Goal: Check status: Check status

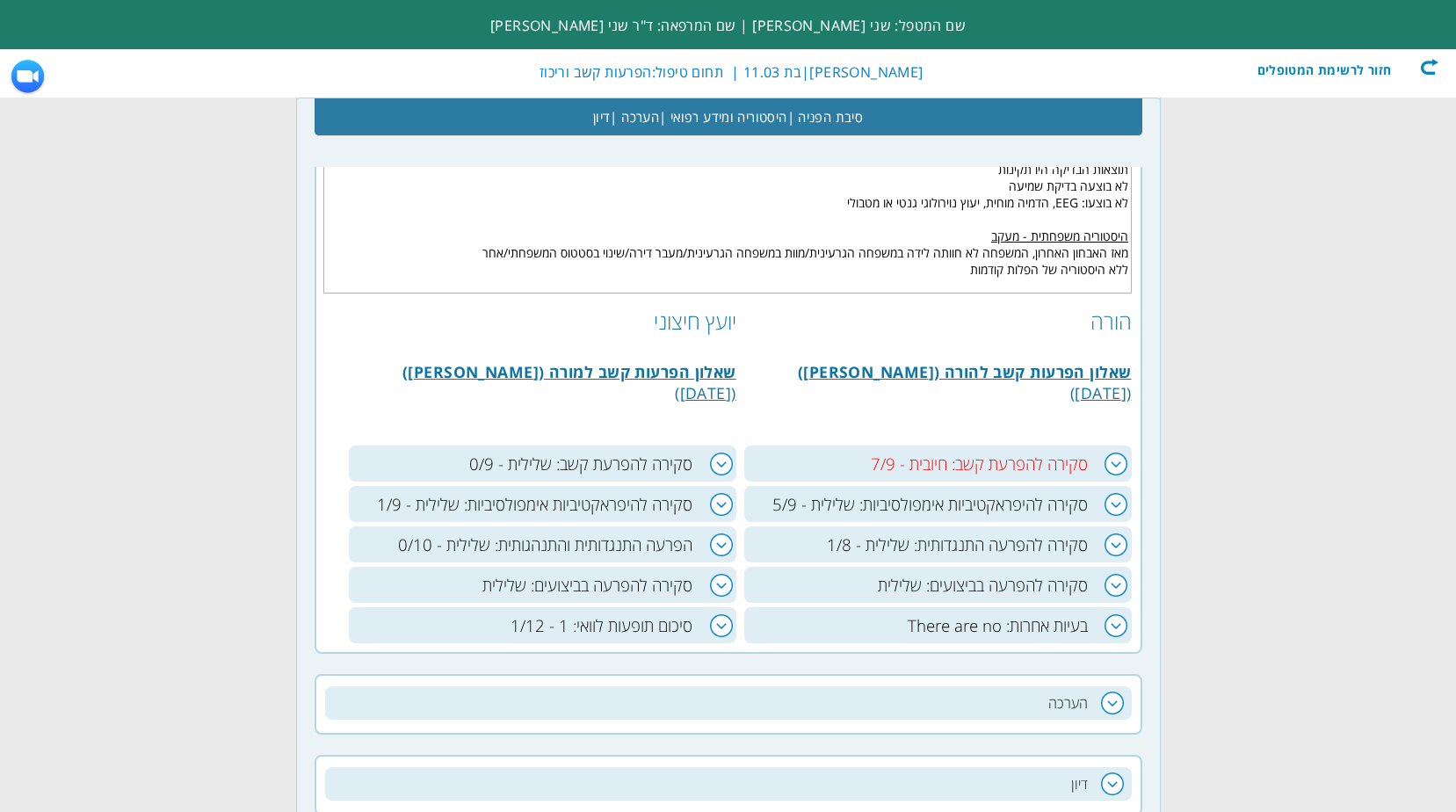
scroll to position [0, -232]
click at [1112, 462] on h3 "סקירה להפרעת קשב: חיובית - 7/9" at bounding box center [938, 463] width 388 height 36
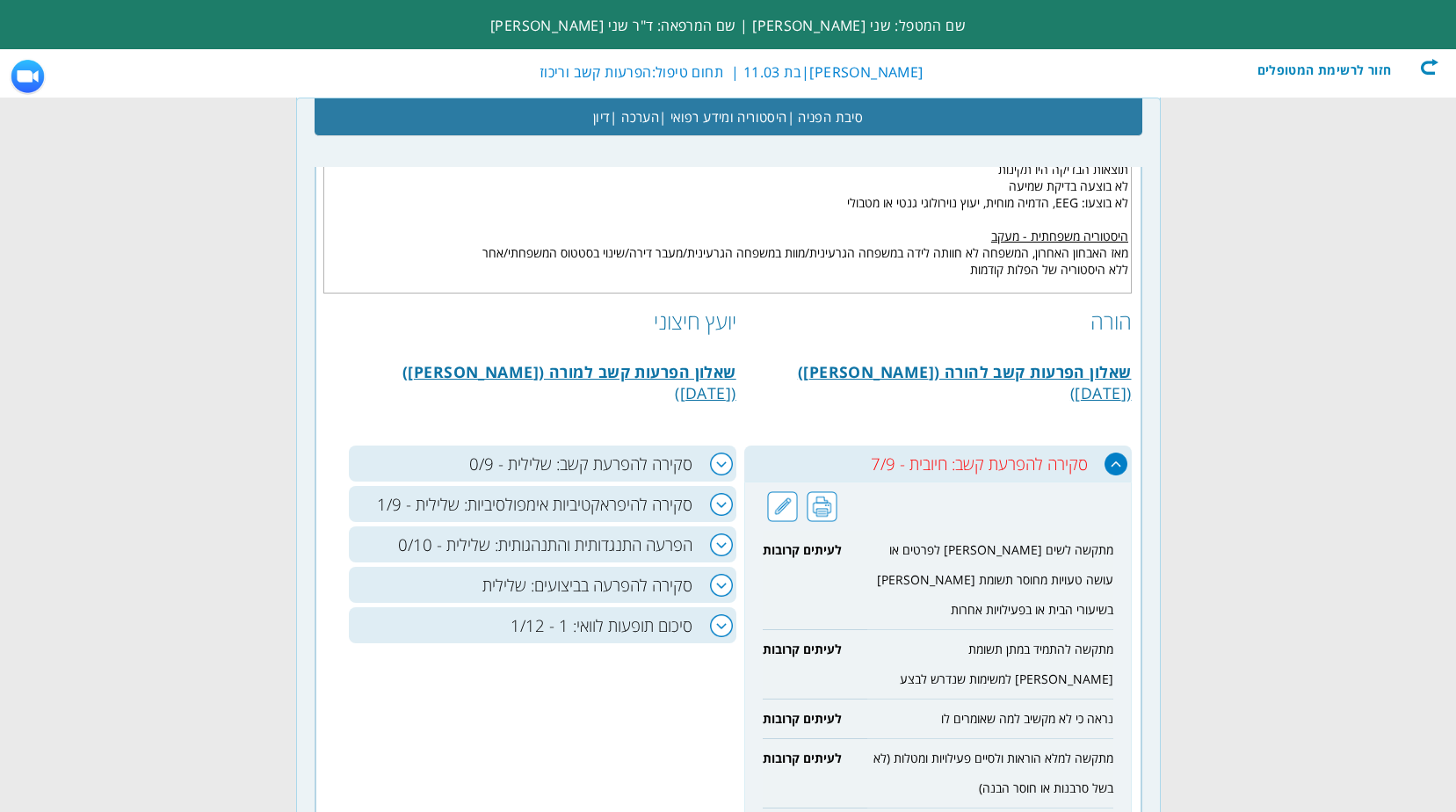
click at [724, 465] on h3 "סקירה להפרעת קשב: שלילית - 0/9" at bounding box center [542, 463] width 388 height 36
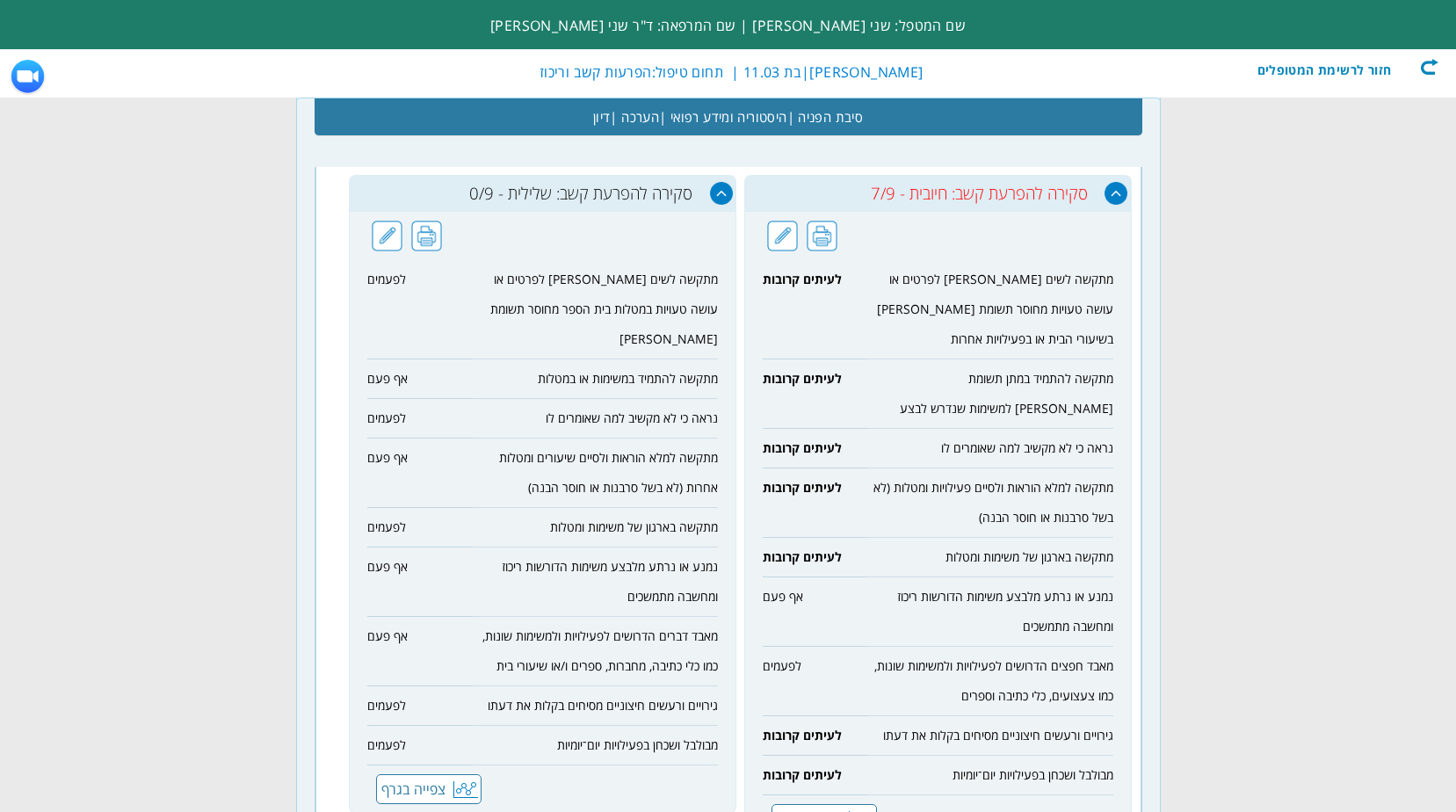
scroll to position [967, 0]
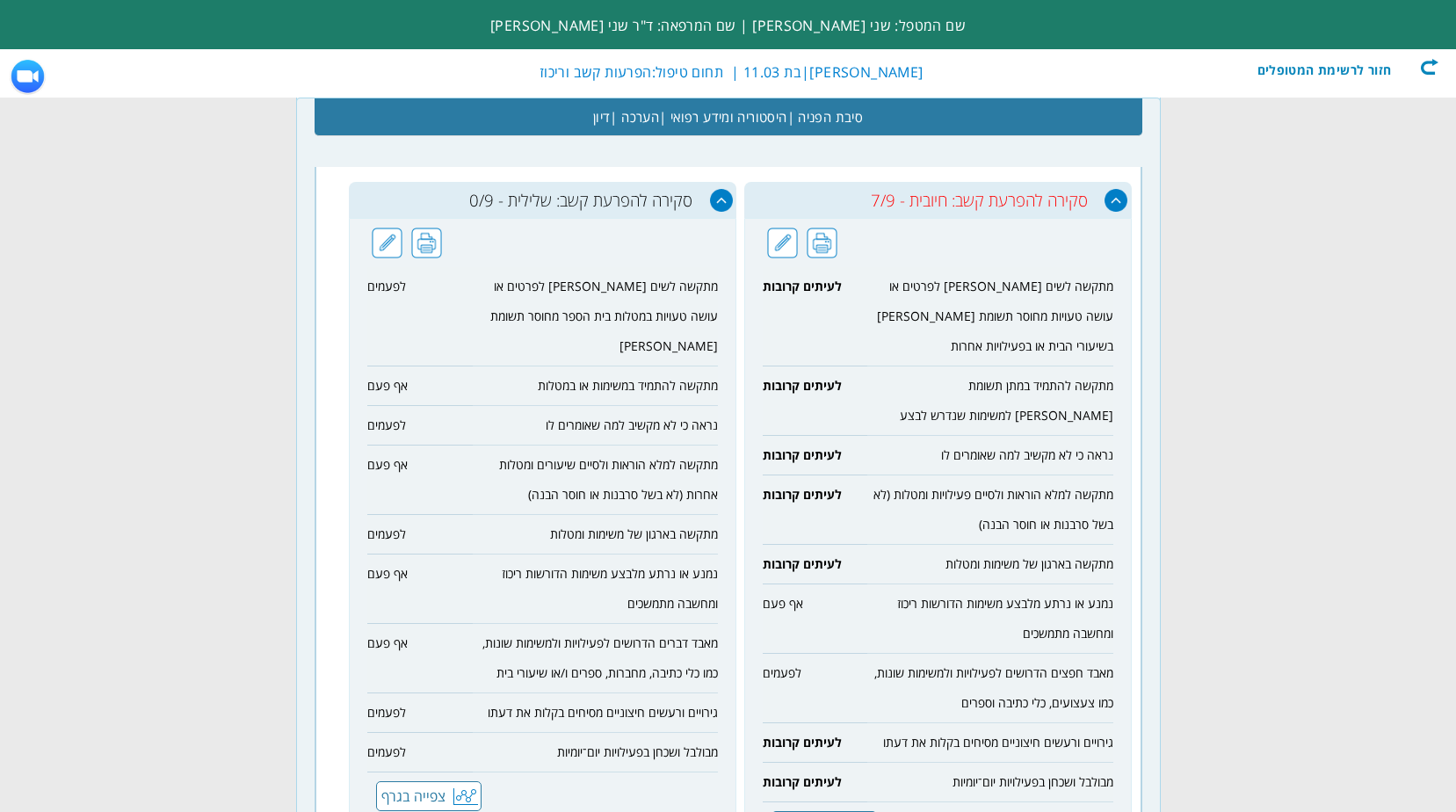
click at [723, 205] on h3 "סקירה להפרעת קשב: שלילית - 0/9" at bounding box center [542, 200] width 388 height 36
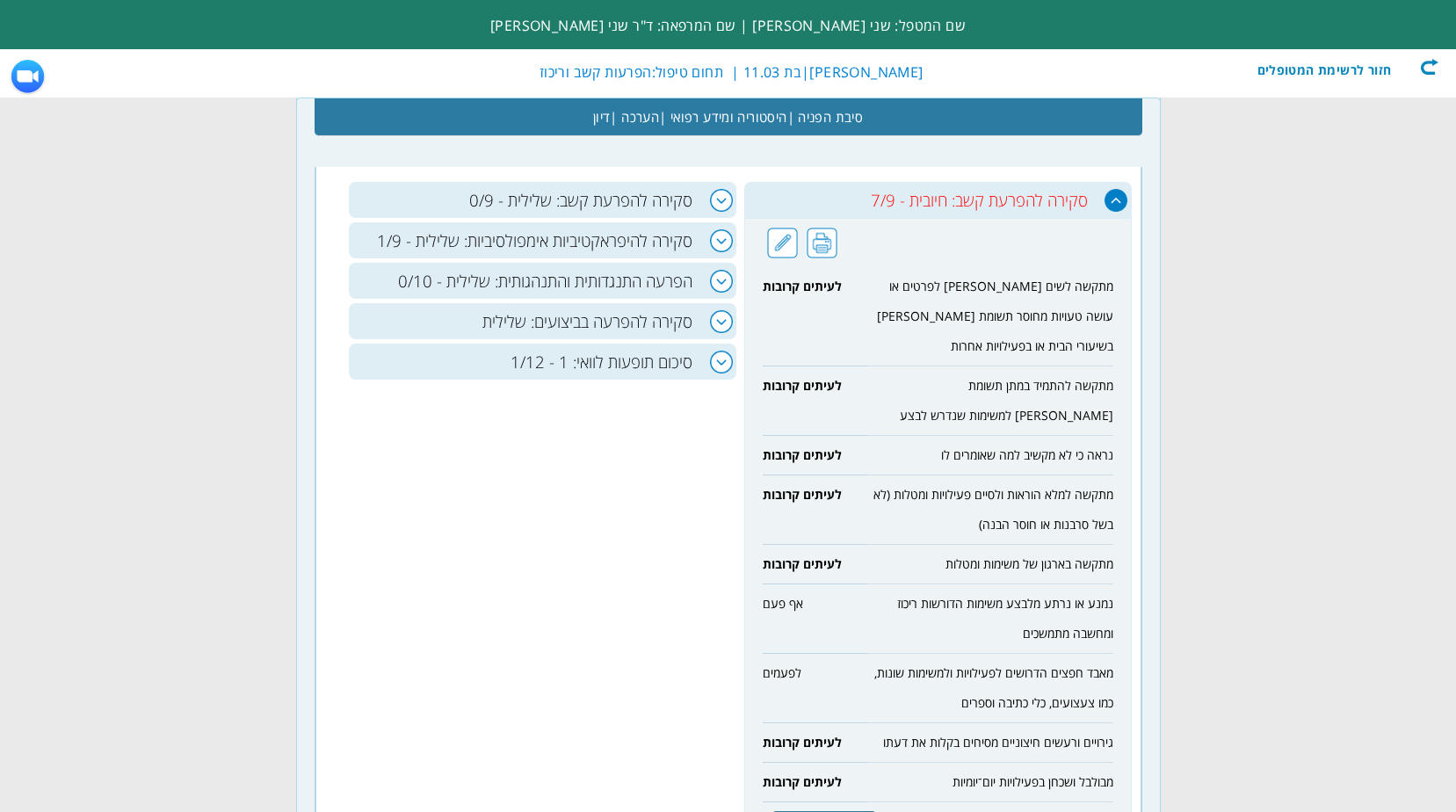
click at [1114, 199] on h3 "סקירה להפרעת קשב: חיובית - 7/9" at bounding box center [938, 200] width 388 height 36
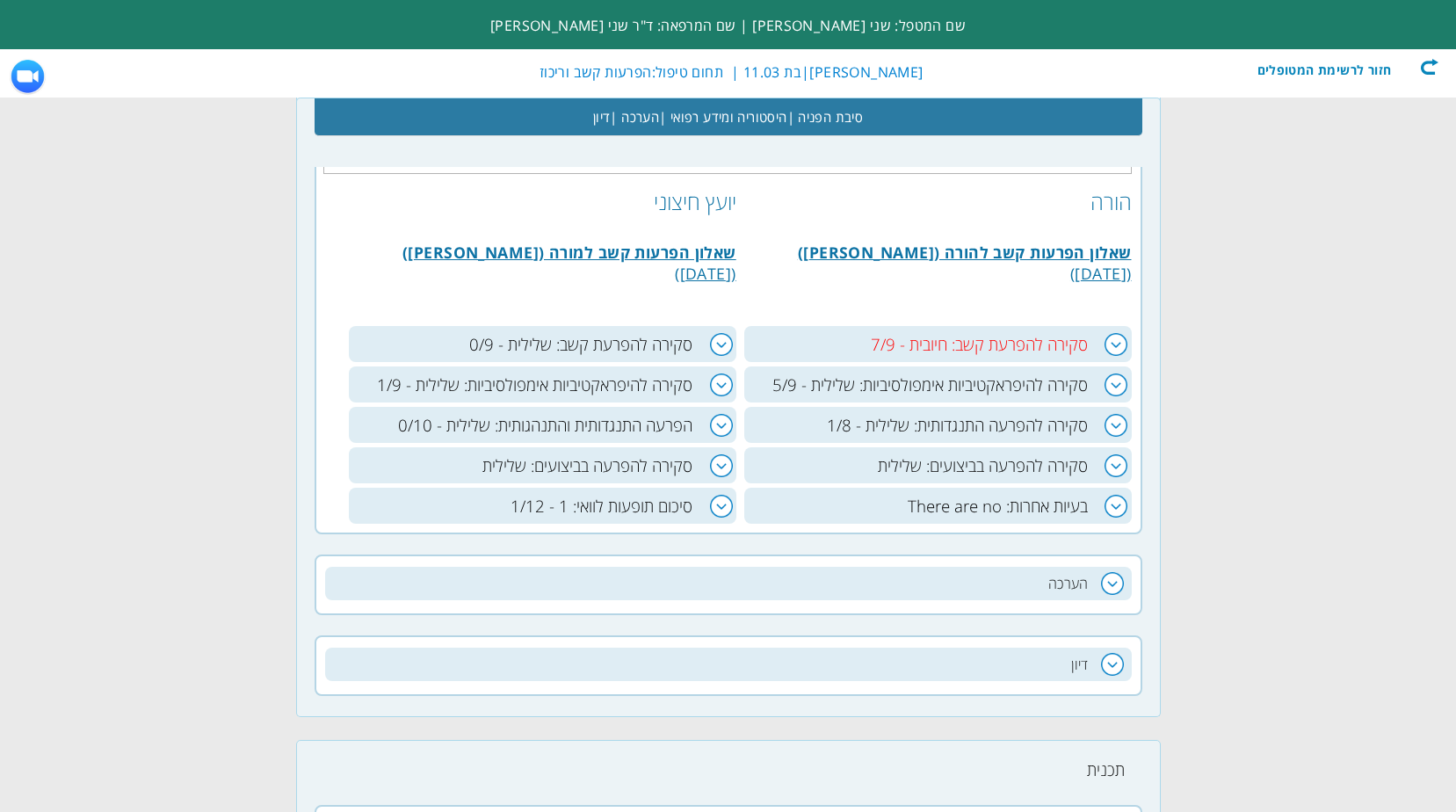
scroll to position [790, 0]
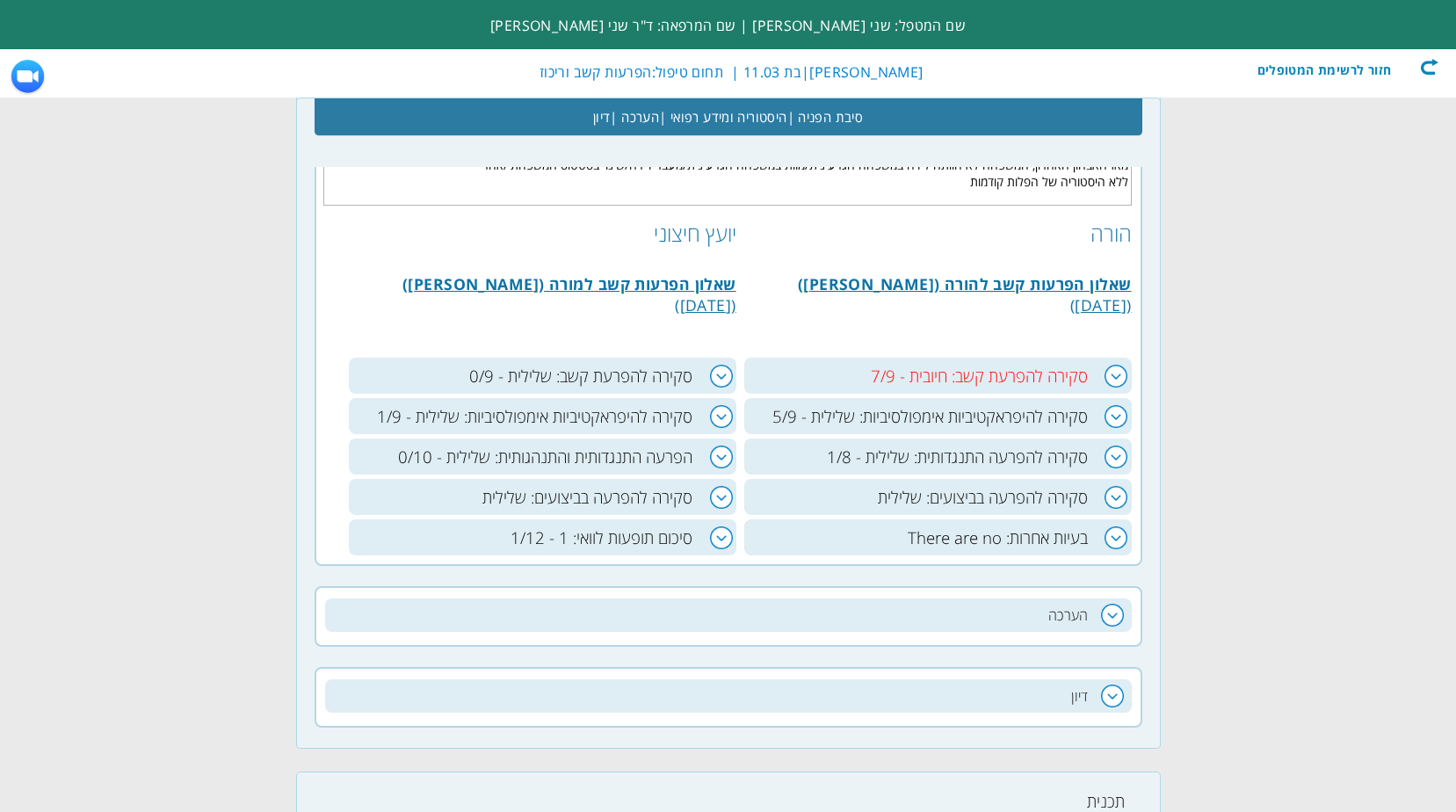
click at [1109, 496] on h3 "סקירה להפרעה בביצועים: שלילית" at bounding box center [938, 496] width 388 height 36
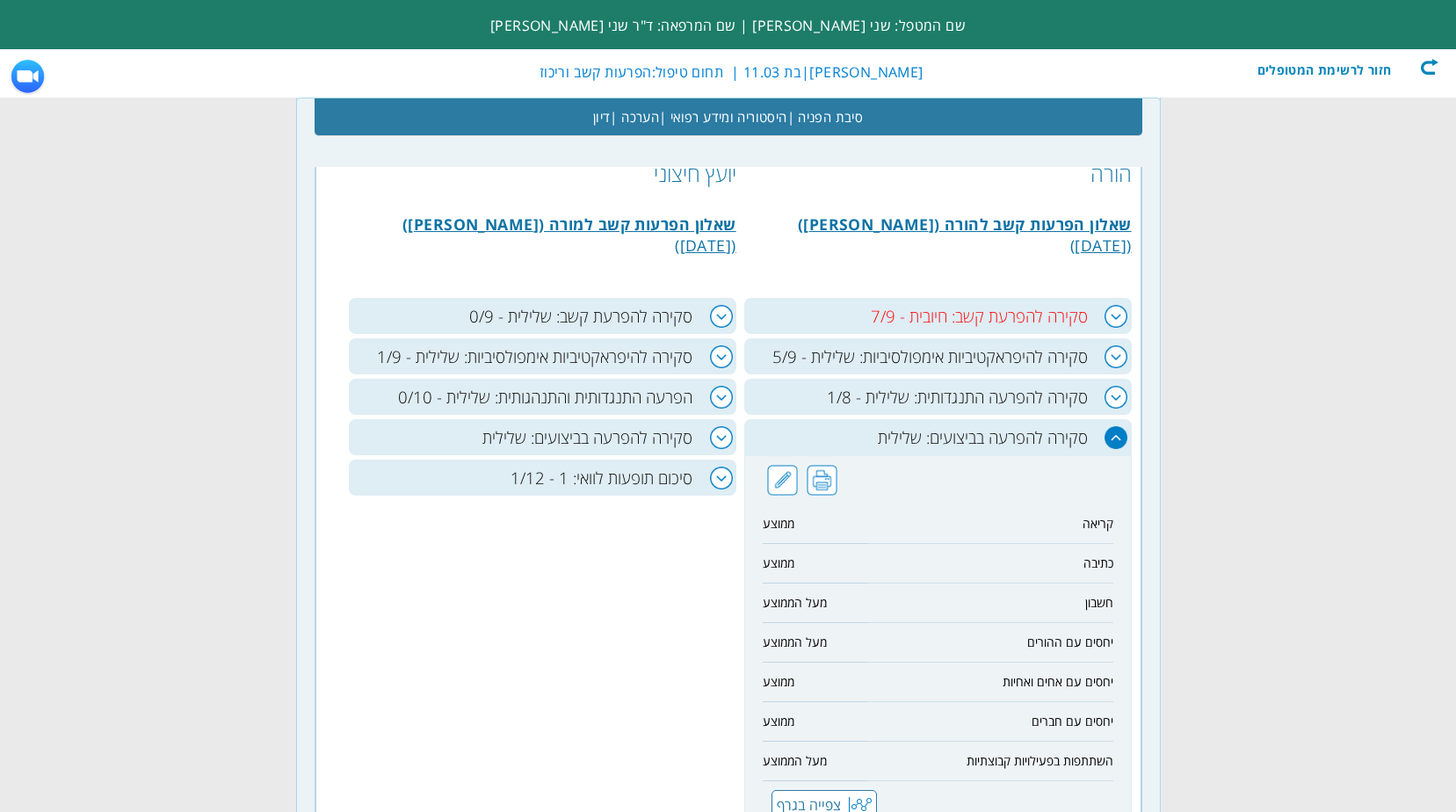
scroll to position [878, 0]
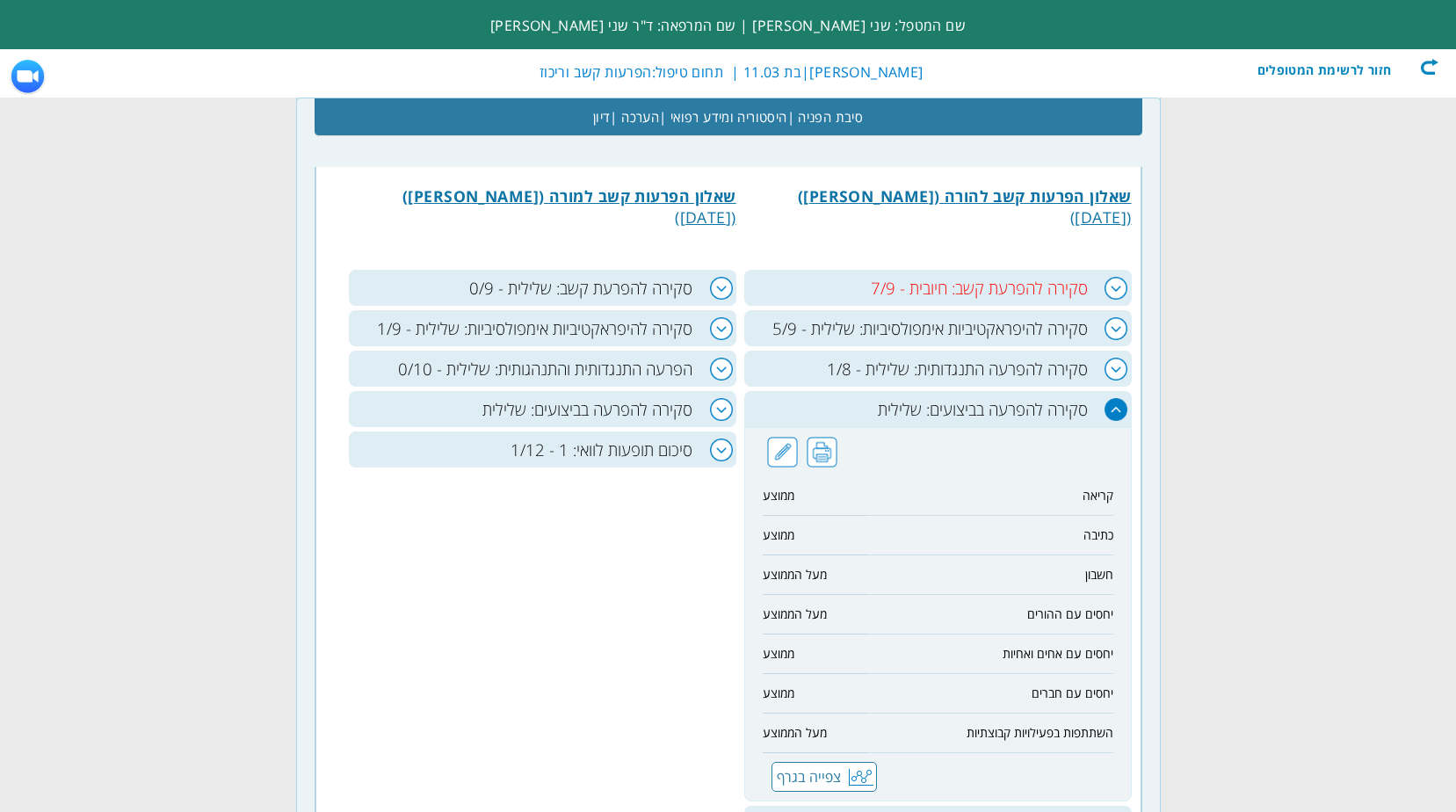
click at [1114, 412] on h3 "סקירה להפרעה בביצועים: שלילית" at bounding box center [938, 408] width 388 height 36
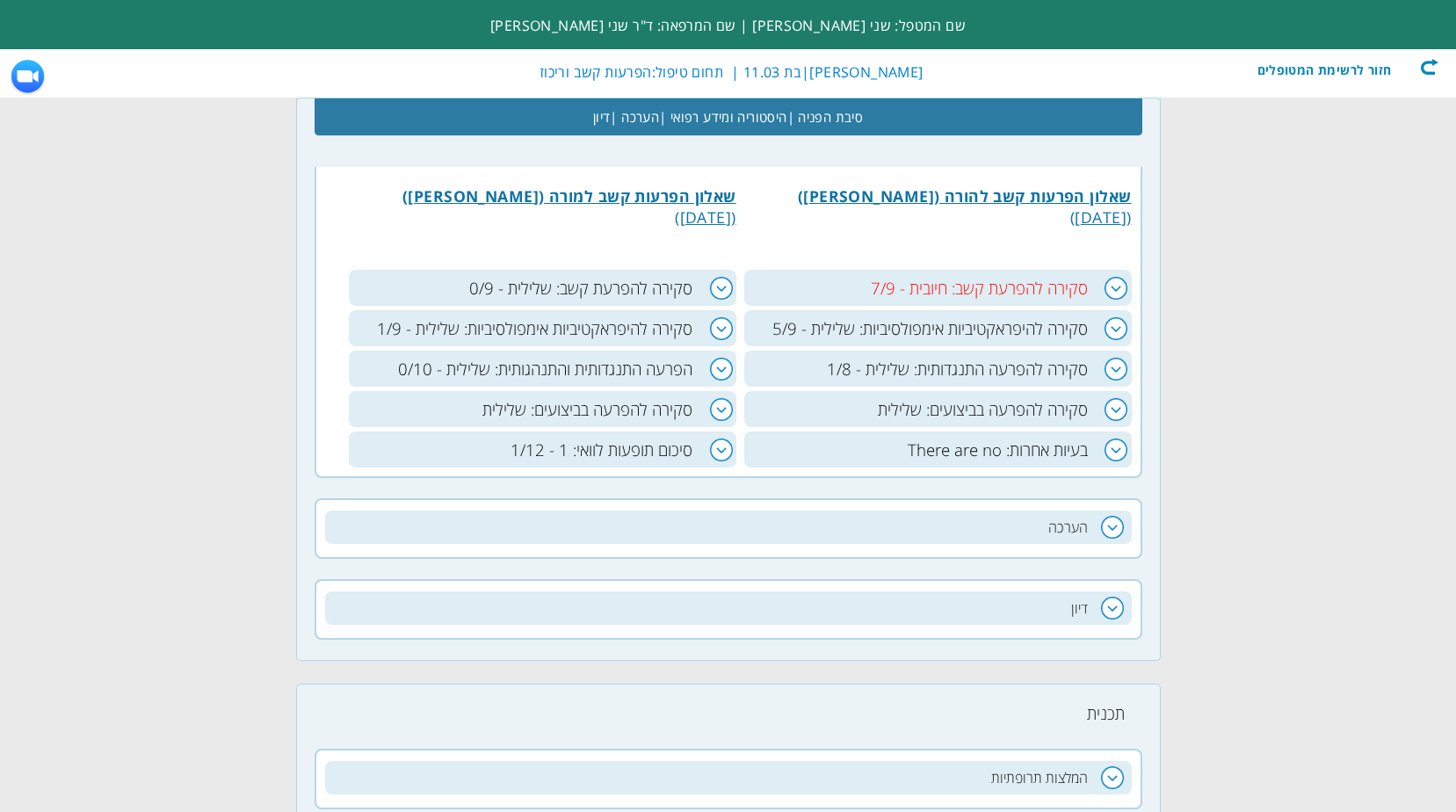
click at [717, 414] on h3 "סקירה להפרעה בביצועים: שלילית" at bounding box center [542, 408] width 388 height 36
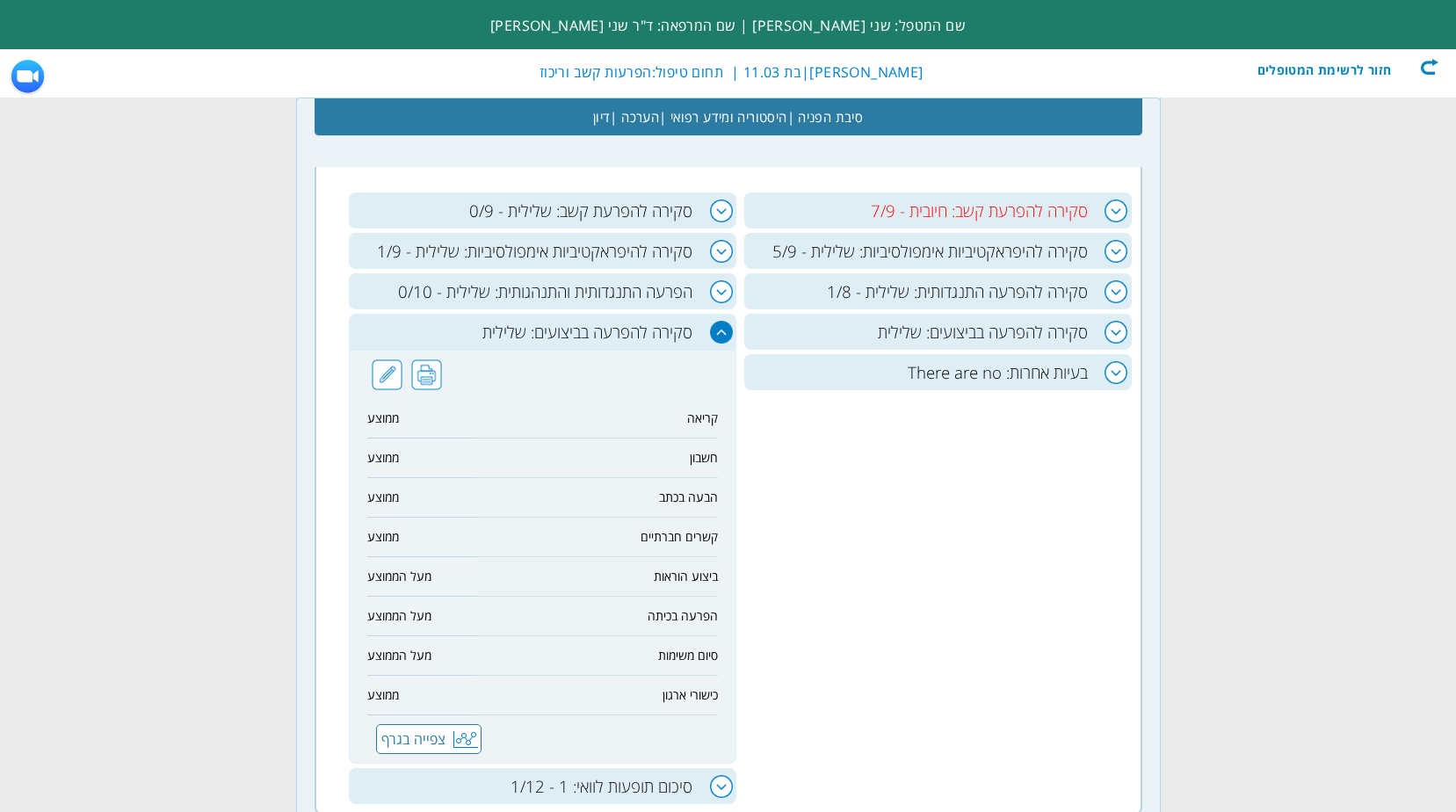
scroll to position [1054, 0]
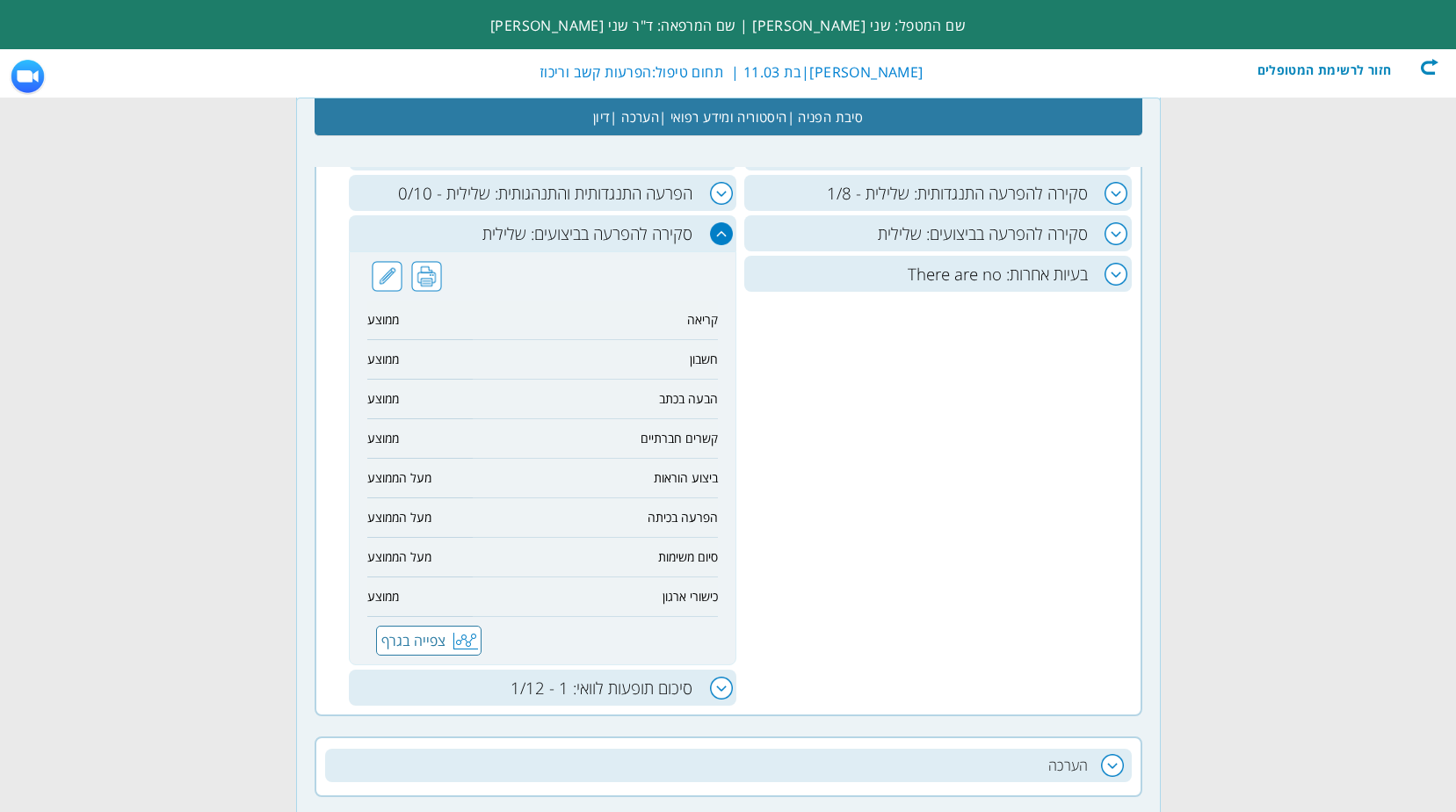
click at [715, 238] on h3 "סקירה להפרעה בביצועים: שלילית" at bounding box center [542, 233] width 388 height 36
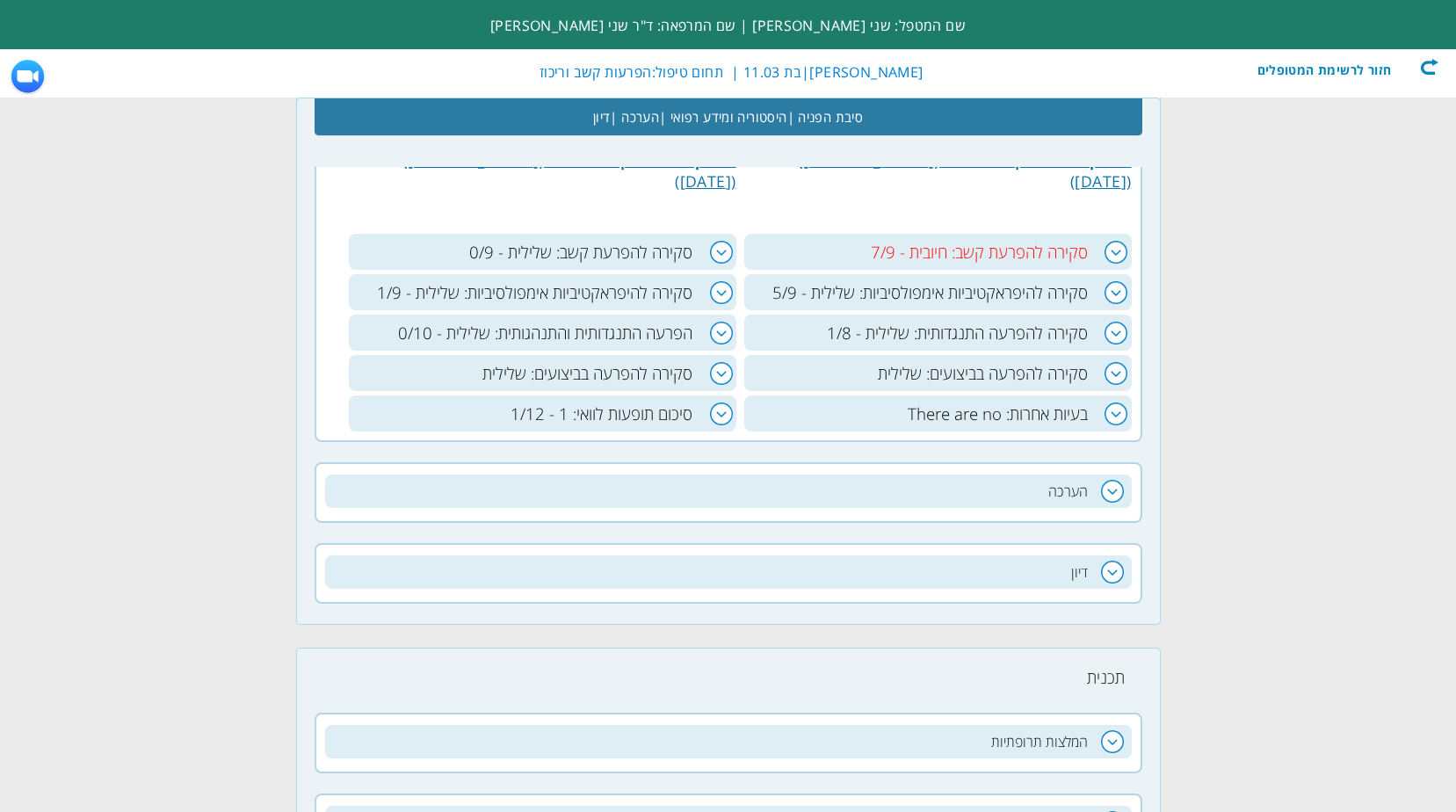
scroll to position [790, 0]
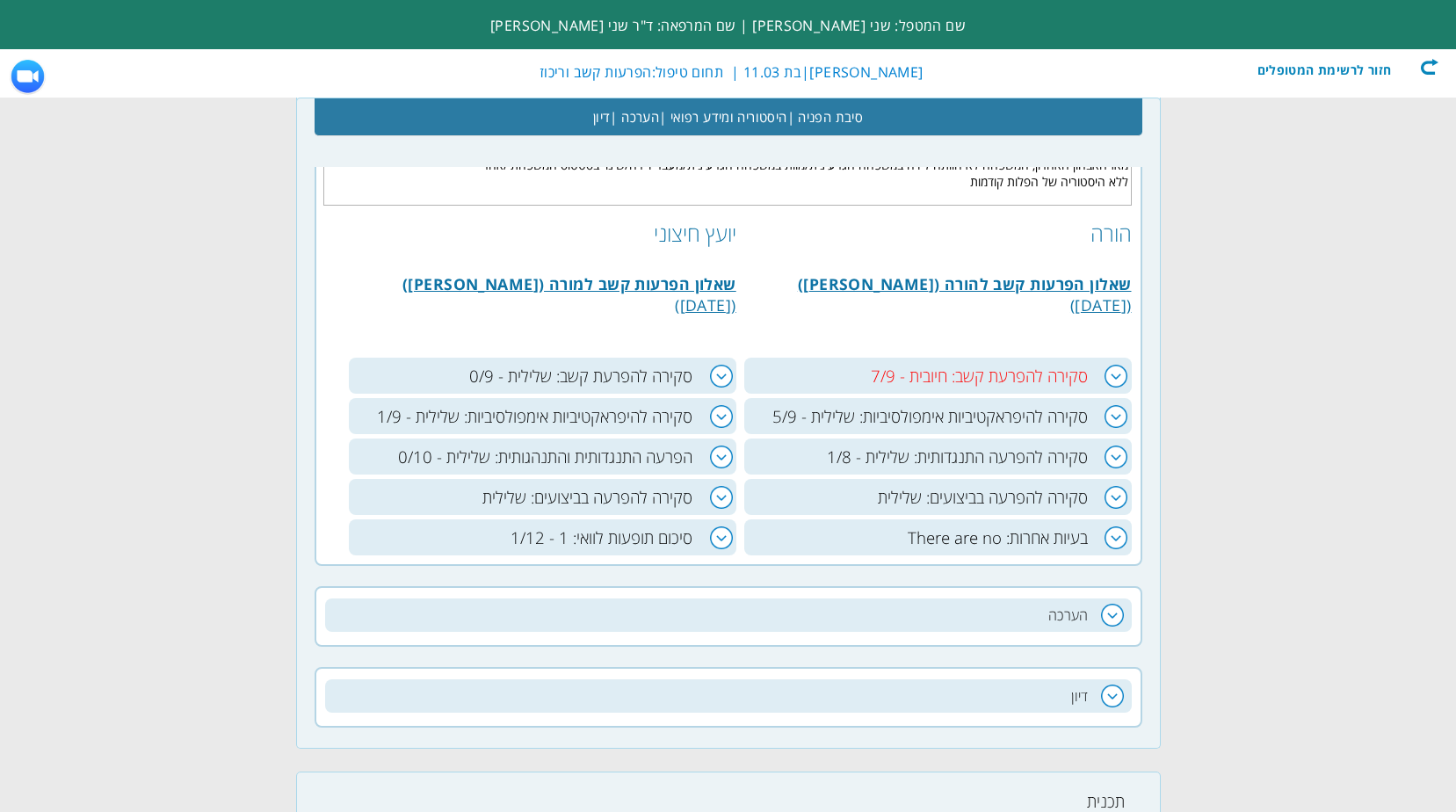
click at [1116, 549] on h3 "בעיות אחרות: There are no" at bounding box center [938, 536] width 388 height 36
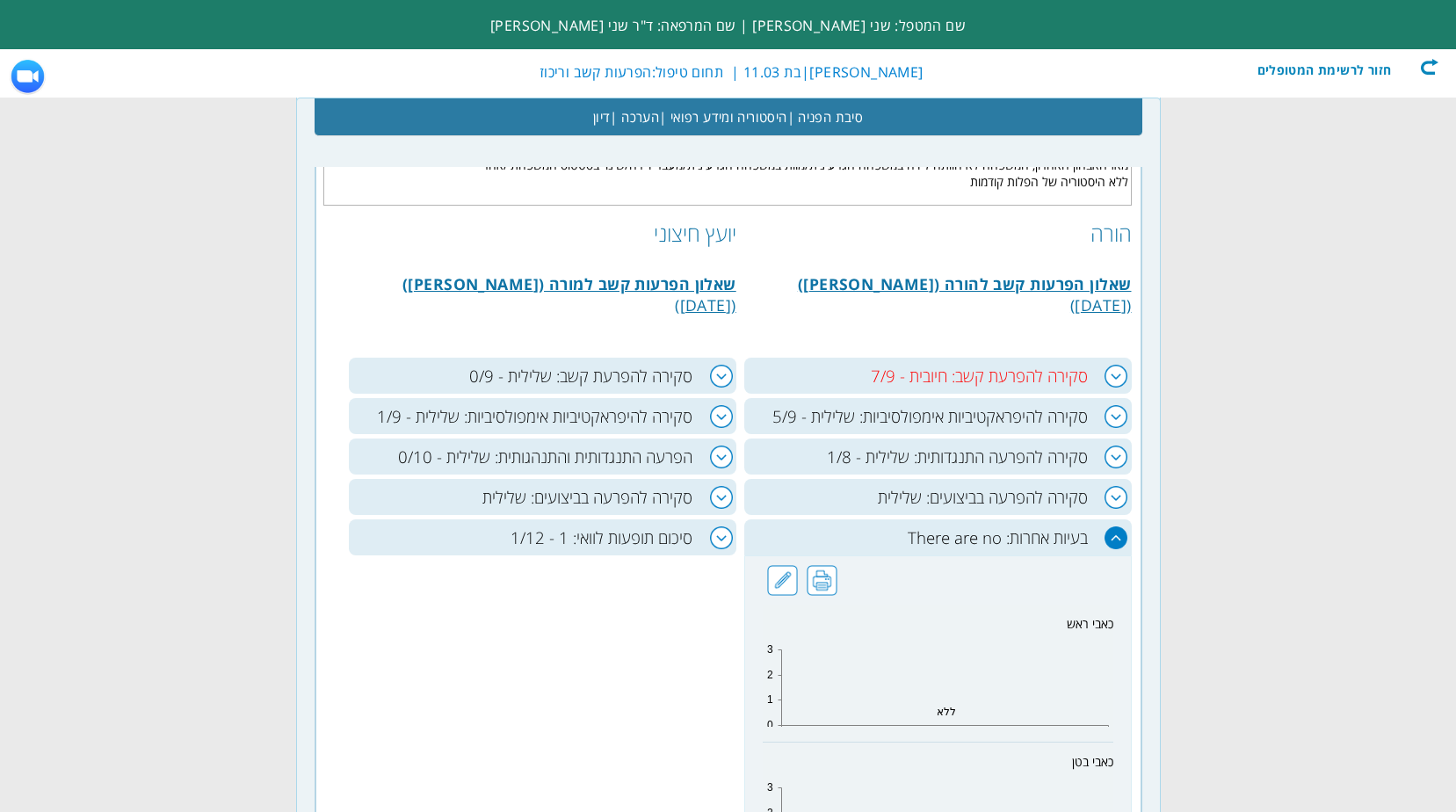
click at [716, 537] on h3 "סיכום תופעות לוואי: 1 - 1/12" at bounding box center [542, 536] width 388 height 36
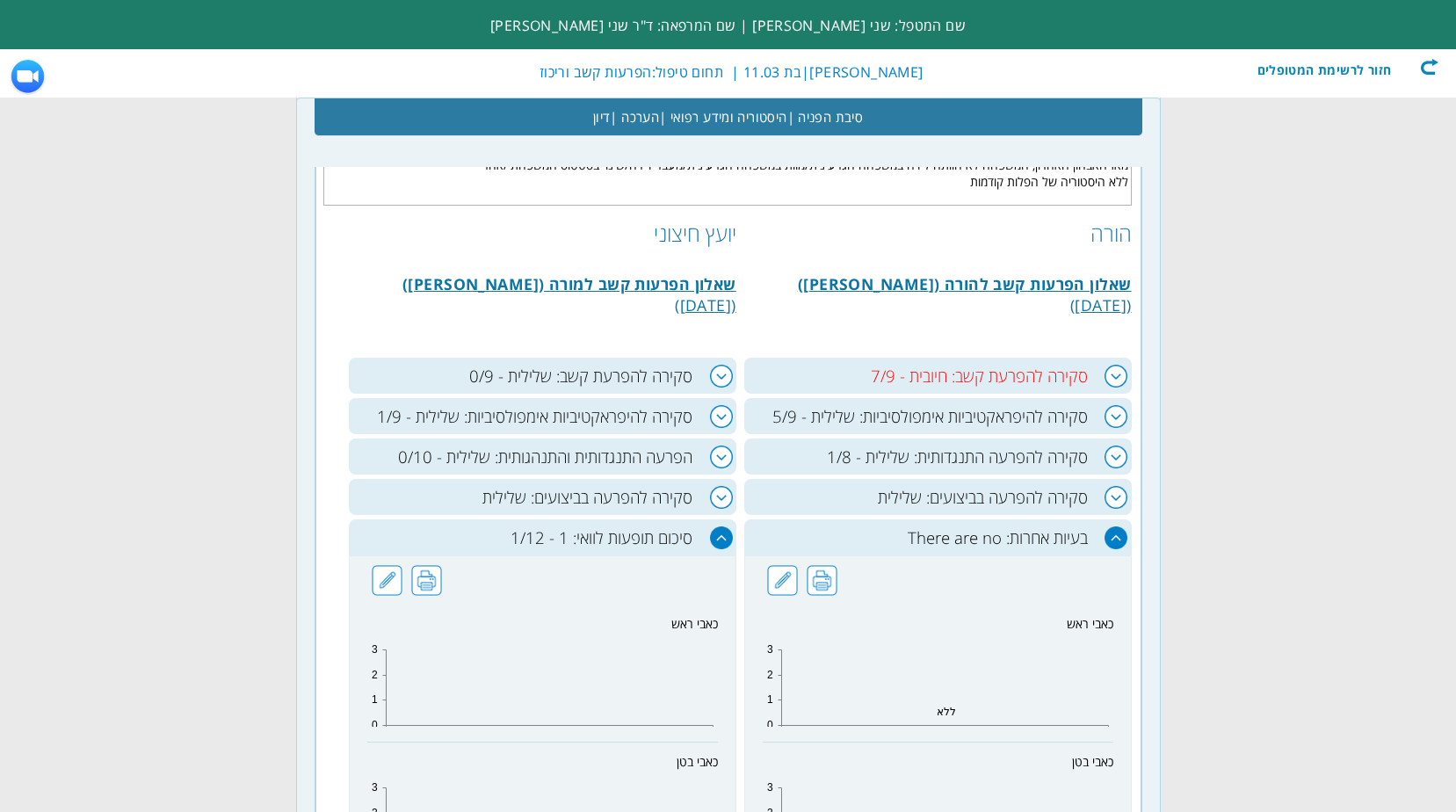
click at [711, 499] on h3 "סקירה להפרעה בביצועים: שלילית" at bounding box center [542, 496] width 388 height 36
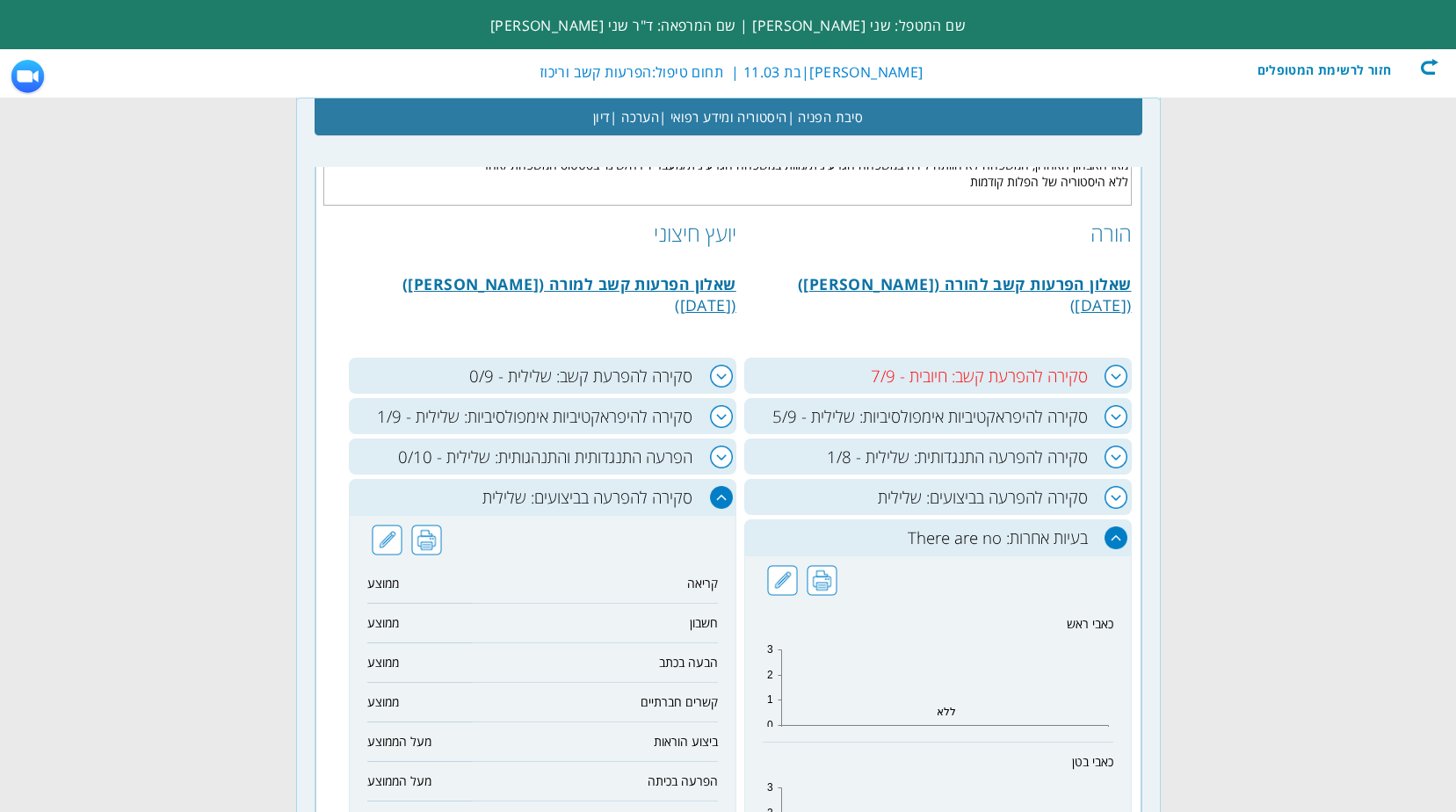
click at [1105, 500] on h3 "סקירה להפרעה בביצועים: שלילית" at bounding box center [938, 496] width 388 height 36
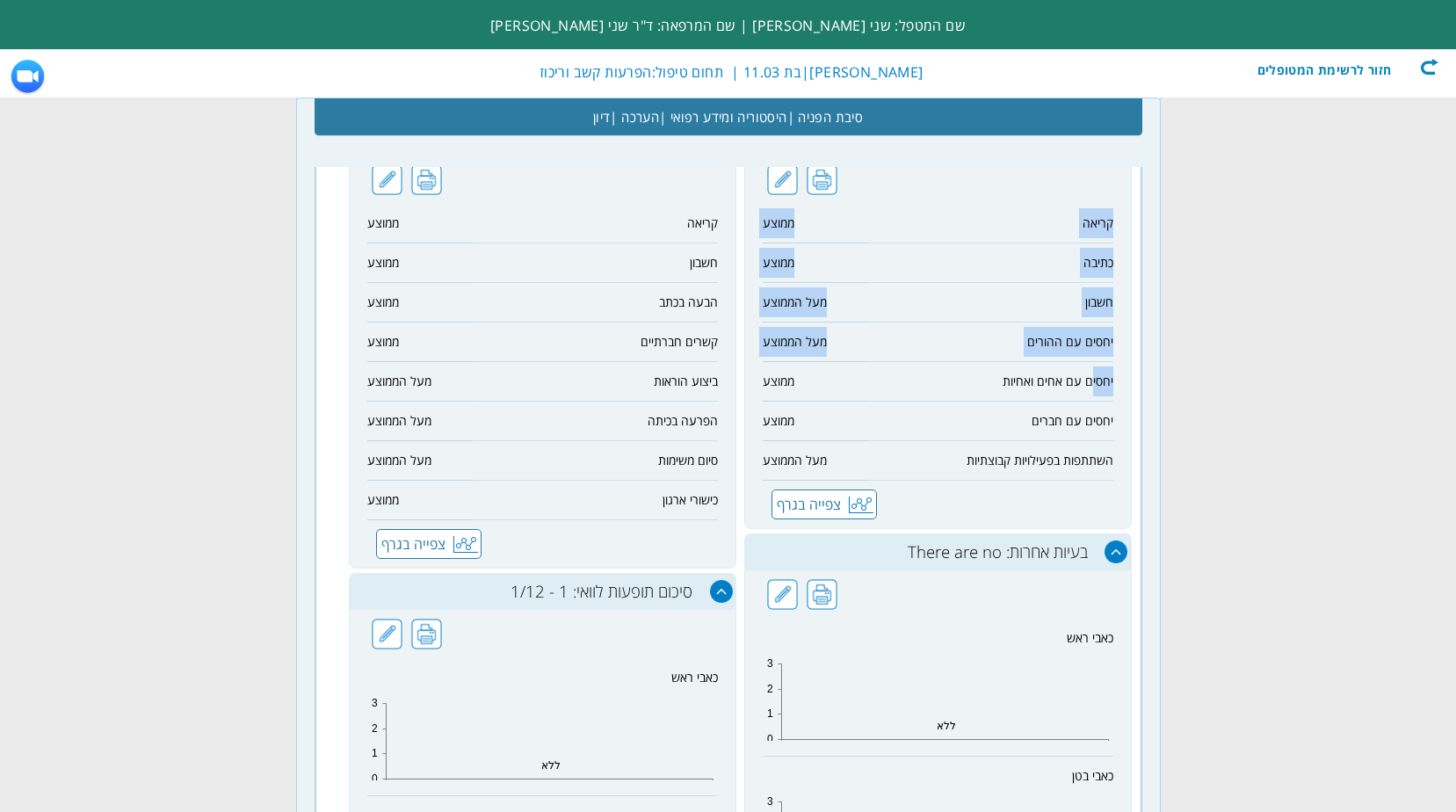
scroll to position [1142, 0]
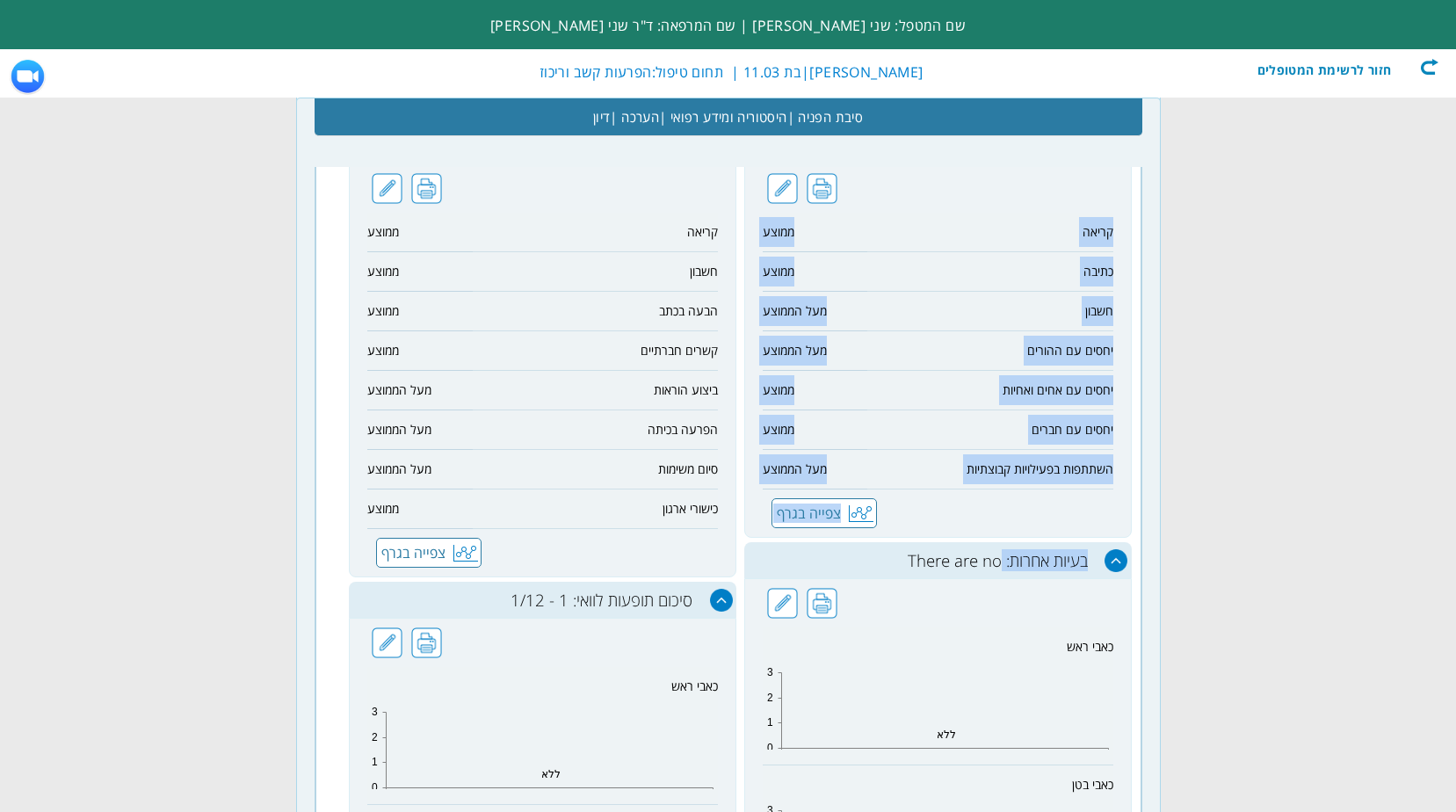
drag, startPoint x: 1129, startPoint y: 373, endPoint x: 1000, endPoint y: 559, distance: 226.4
copy div "שאלון הפרעות קשב להורה (ונדרבילט) (08.09.2025) סקירה להפרעת קשב: חיובית - 7/9 מ…"
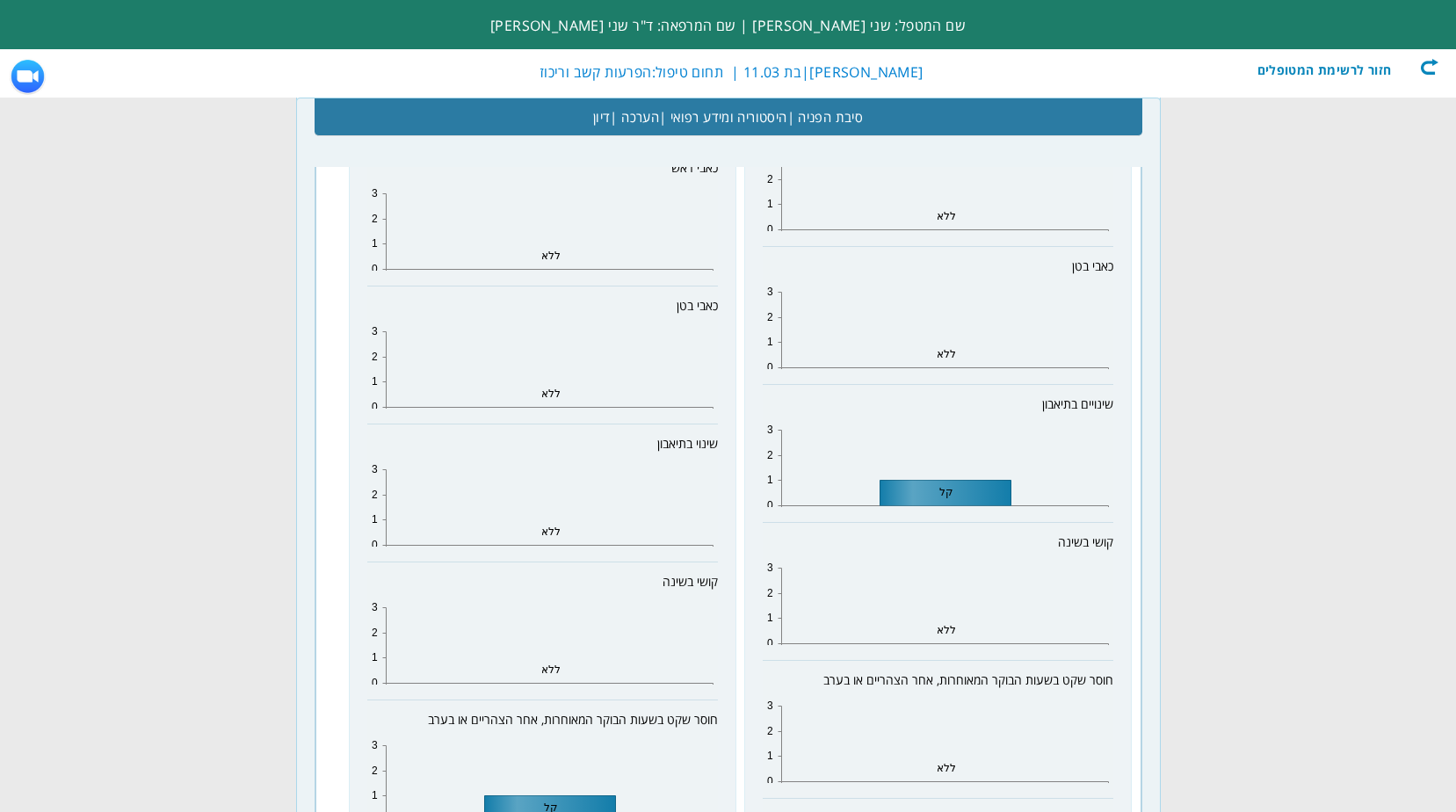
scroll to position [1932, 0]
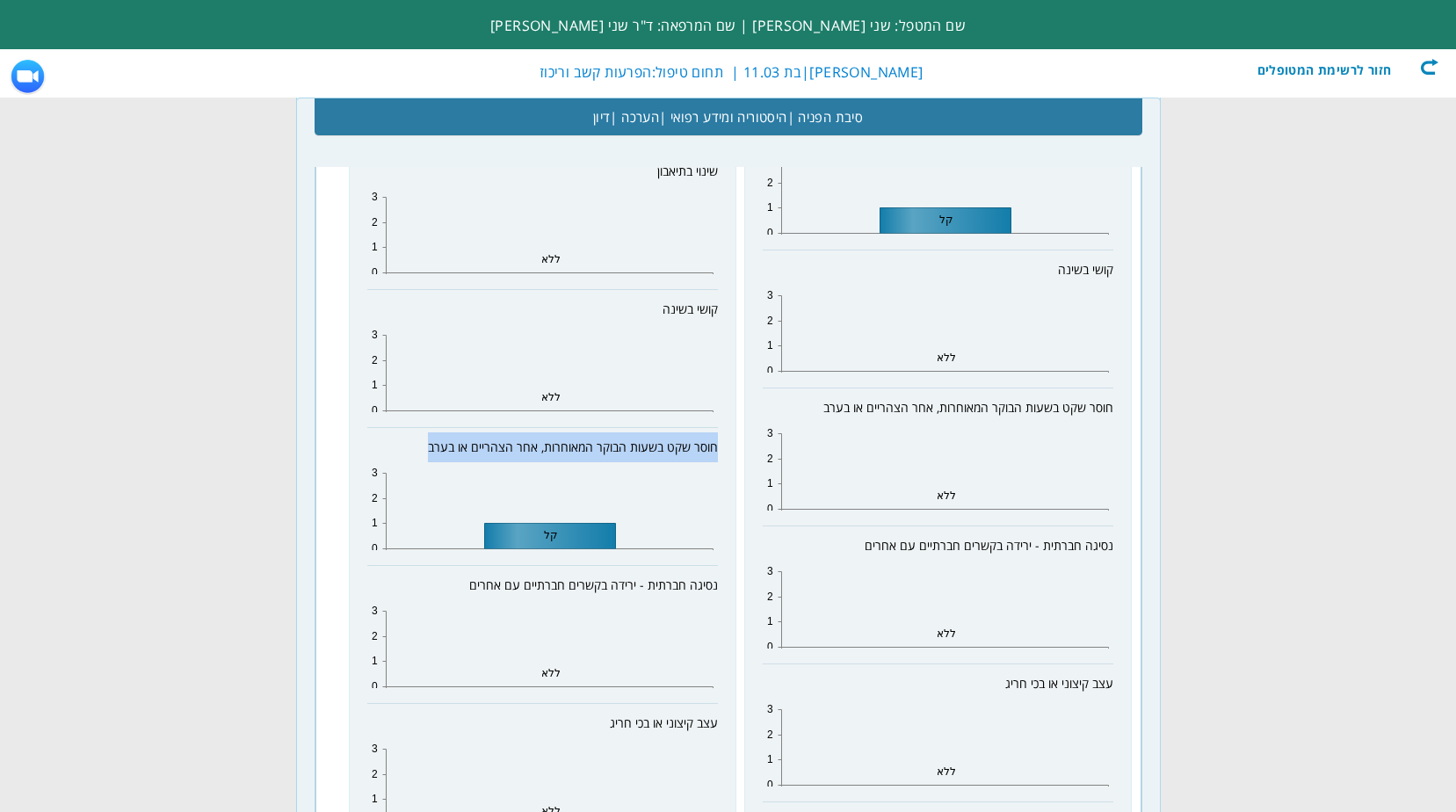
drag, startPoint x: 716, startPoint y: 451, endPoint x: 426, endPoint y: 435, distance: 290.4
click at [426, 435] on td "חוסר שקט בשעות הבוקר המאוחרות, אחר הצהריים או בערב 0 1 2 3 קל" at bounding box center [542, 497] width 350 height 138
copy span "חוסר שקט בשעות הבוקר המאוחרות, אחר הצהריים או בערב"
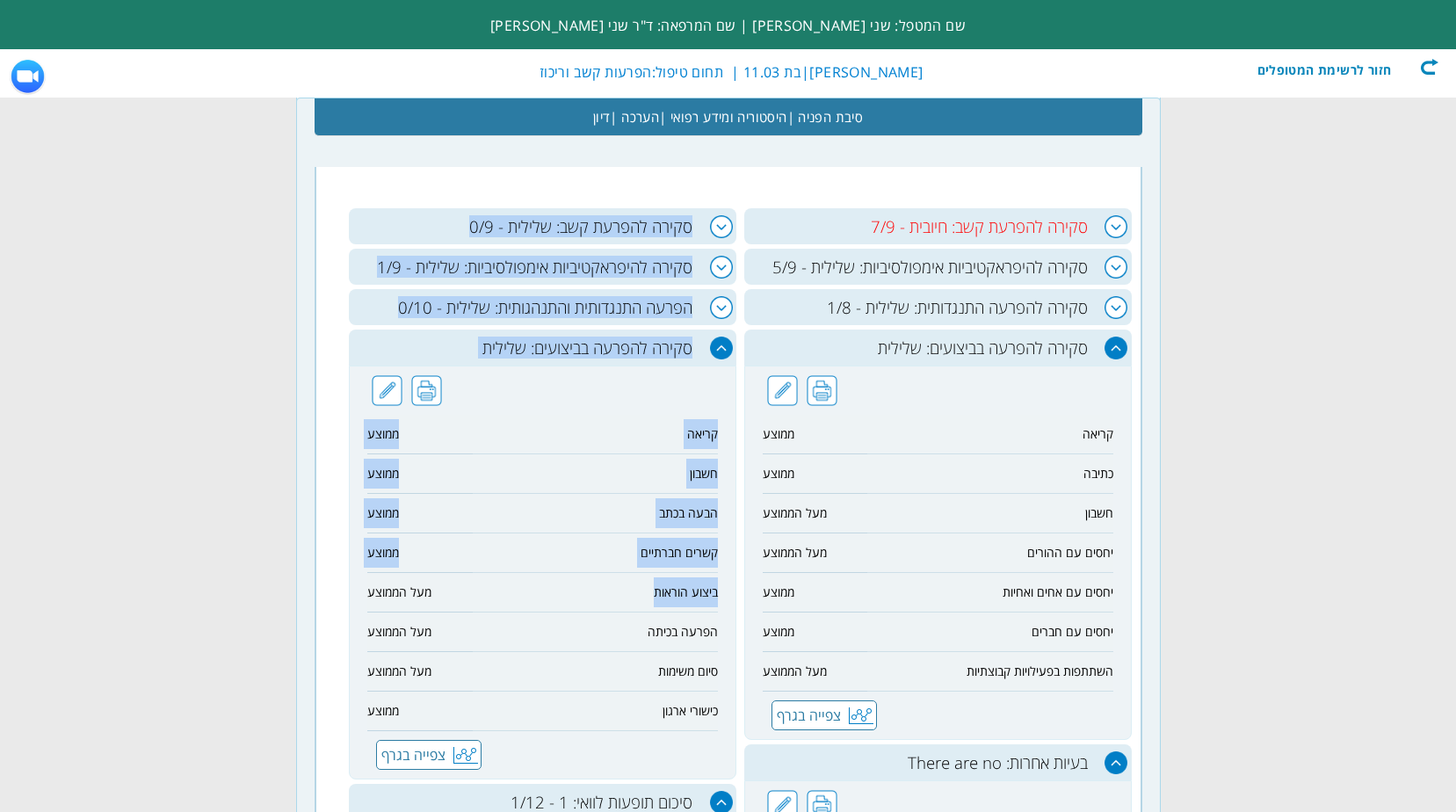
scroll to position [967, 0]
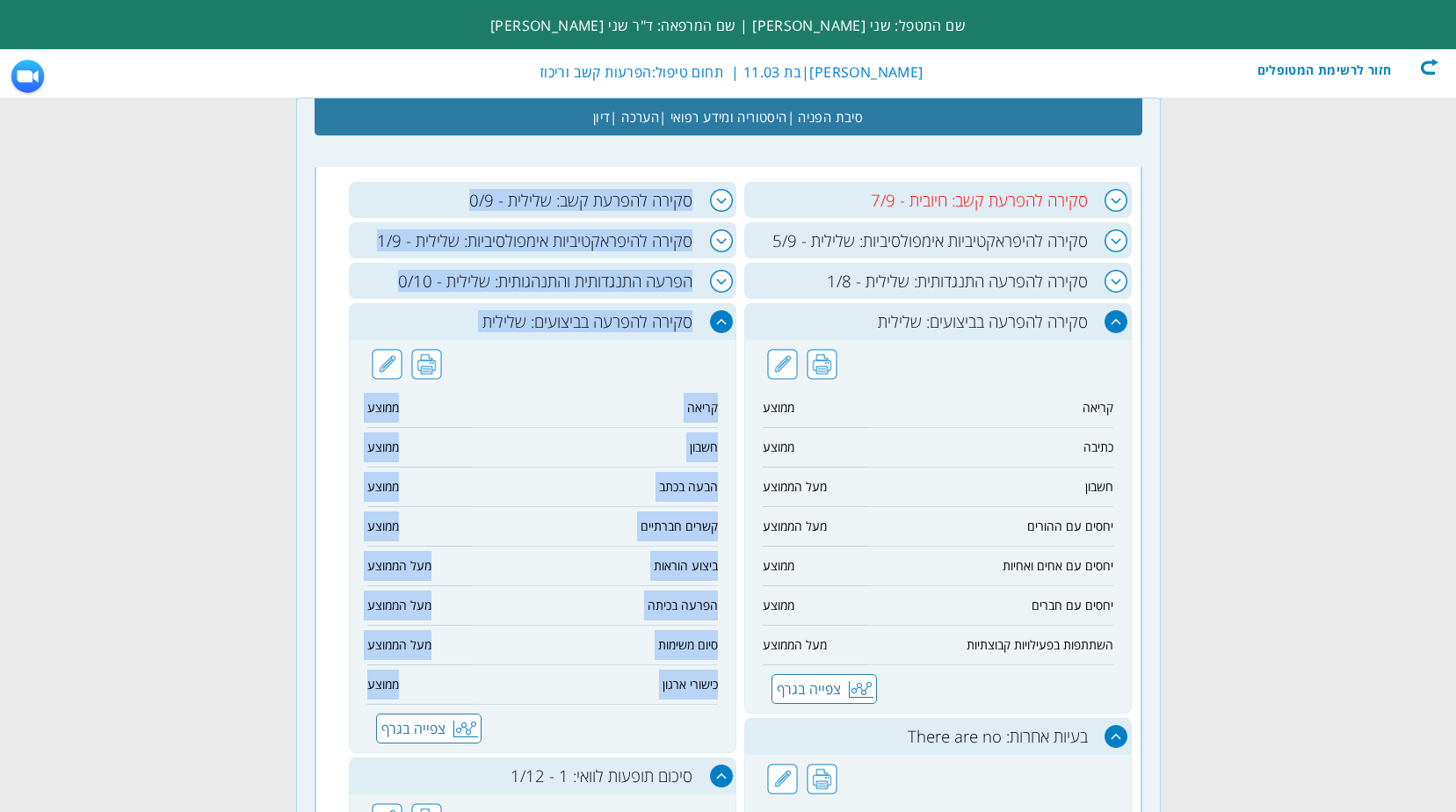
drag, startPoint x: 733, startPoint y: 457, endPoint x: 367, endPoint y: 682, distance: 429.6
copy div "שאלון הפרעות קשב למורה (ונדרבילט) (10.09.2025) סקירה להפרעת קשב: שלילית - 0/9 מ…"
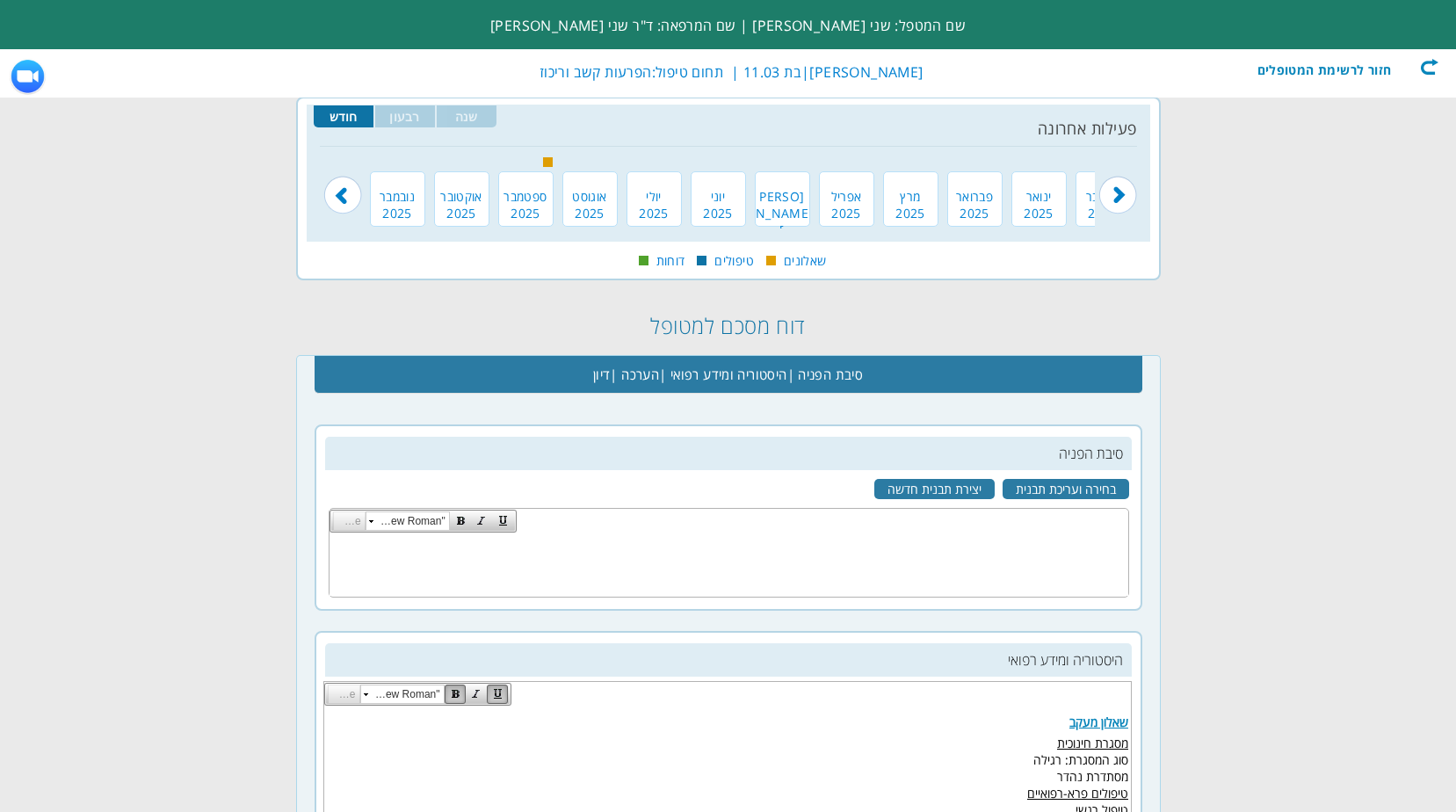
scroll to position [0, 0]
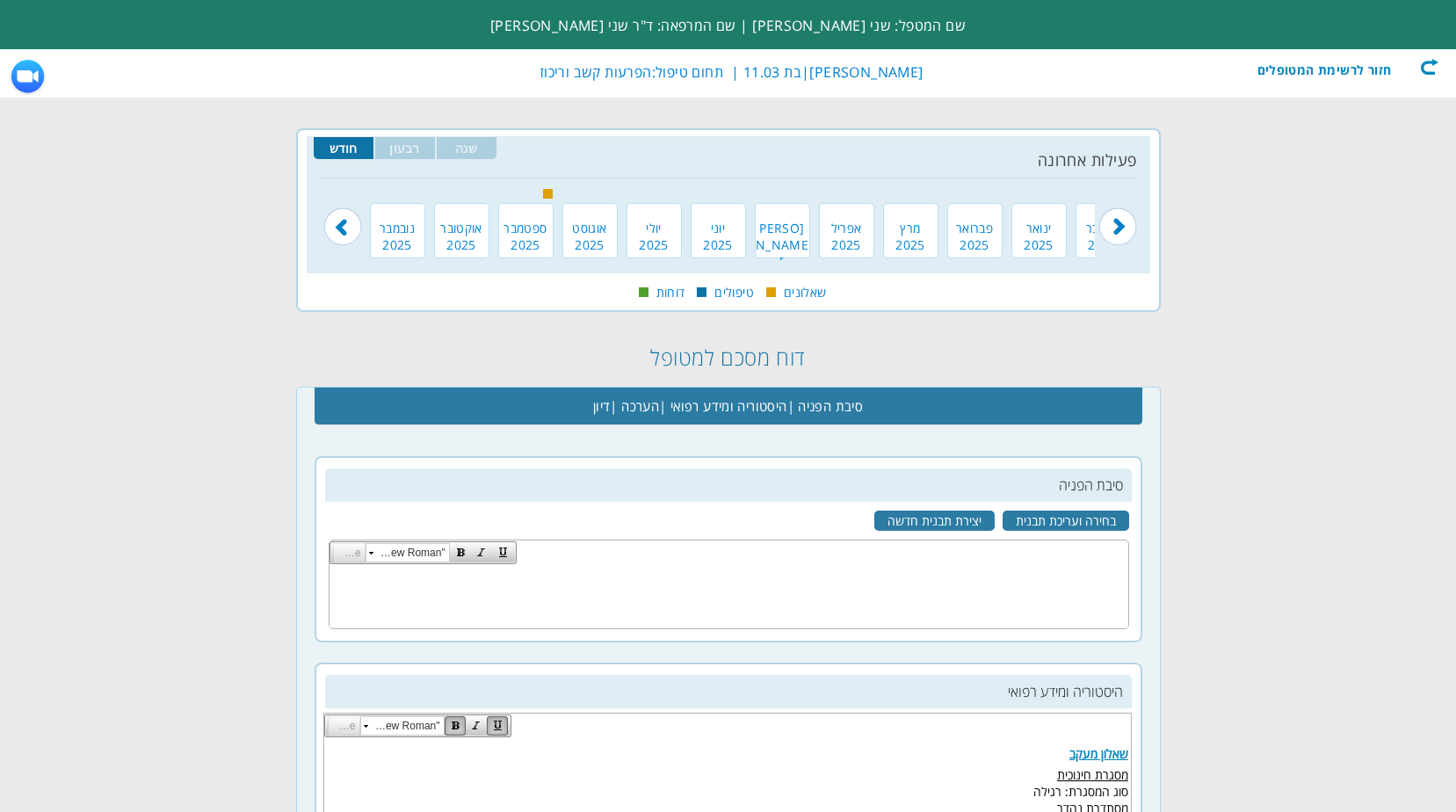
click at [1114, 225] on img at bounding box center [1117, 216] width 38 height 61
click at [1108, 232] on img at bounding box center [1117, 216] width 38 height 61
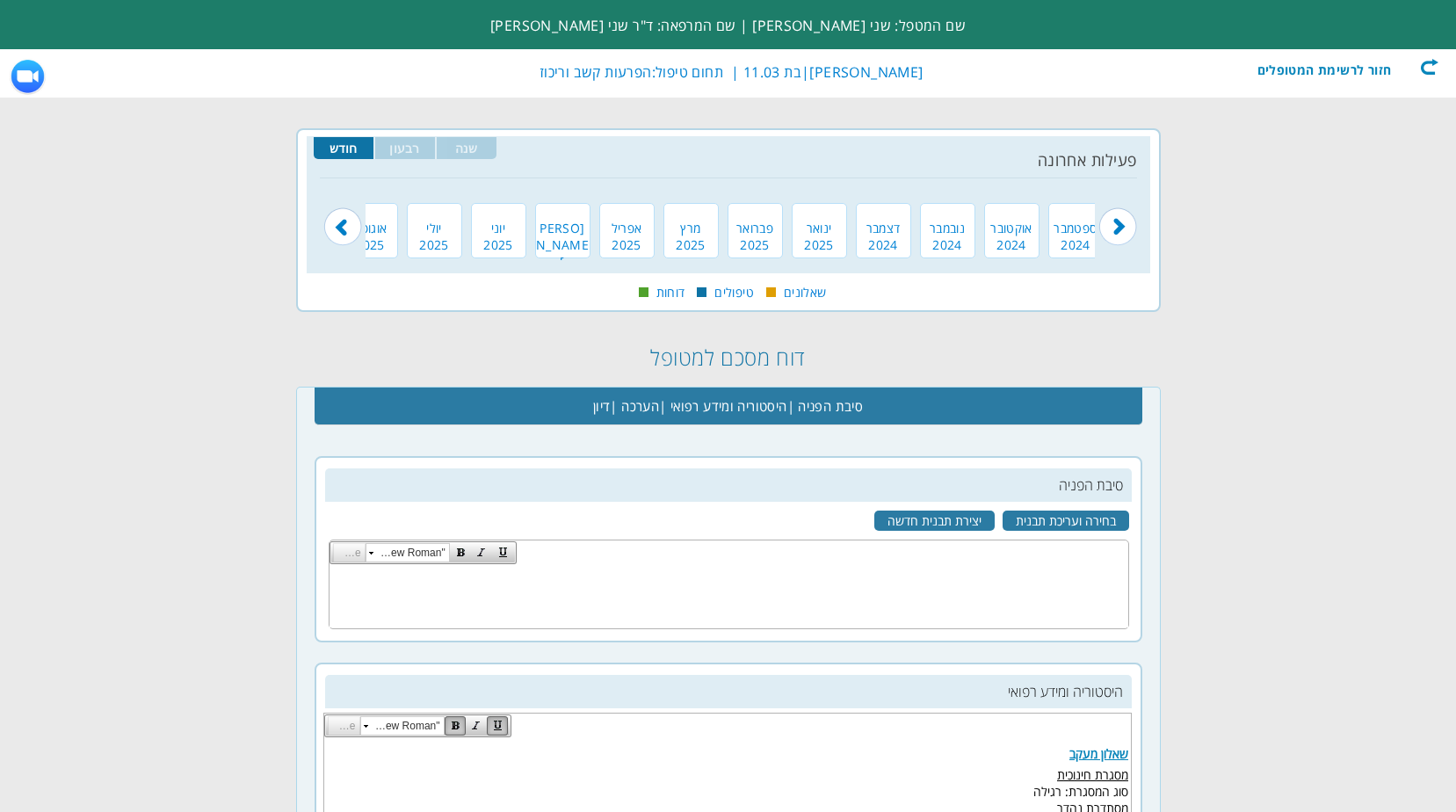
scroll to position [0, 0]
click at [1107, 224] on img at bounding box center [1117, 216] width 38 height 61
click at [1108, 226] on img at bounding box center [1117, 216] width 38 height 61
click at [1118, 219] on img at bounding box center [1117, 216] width 38 height 61
click at [398, 149] on input "רבעון" at bounding box center [405, 148] width 60 height 22
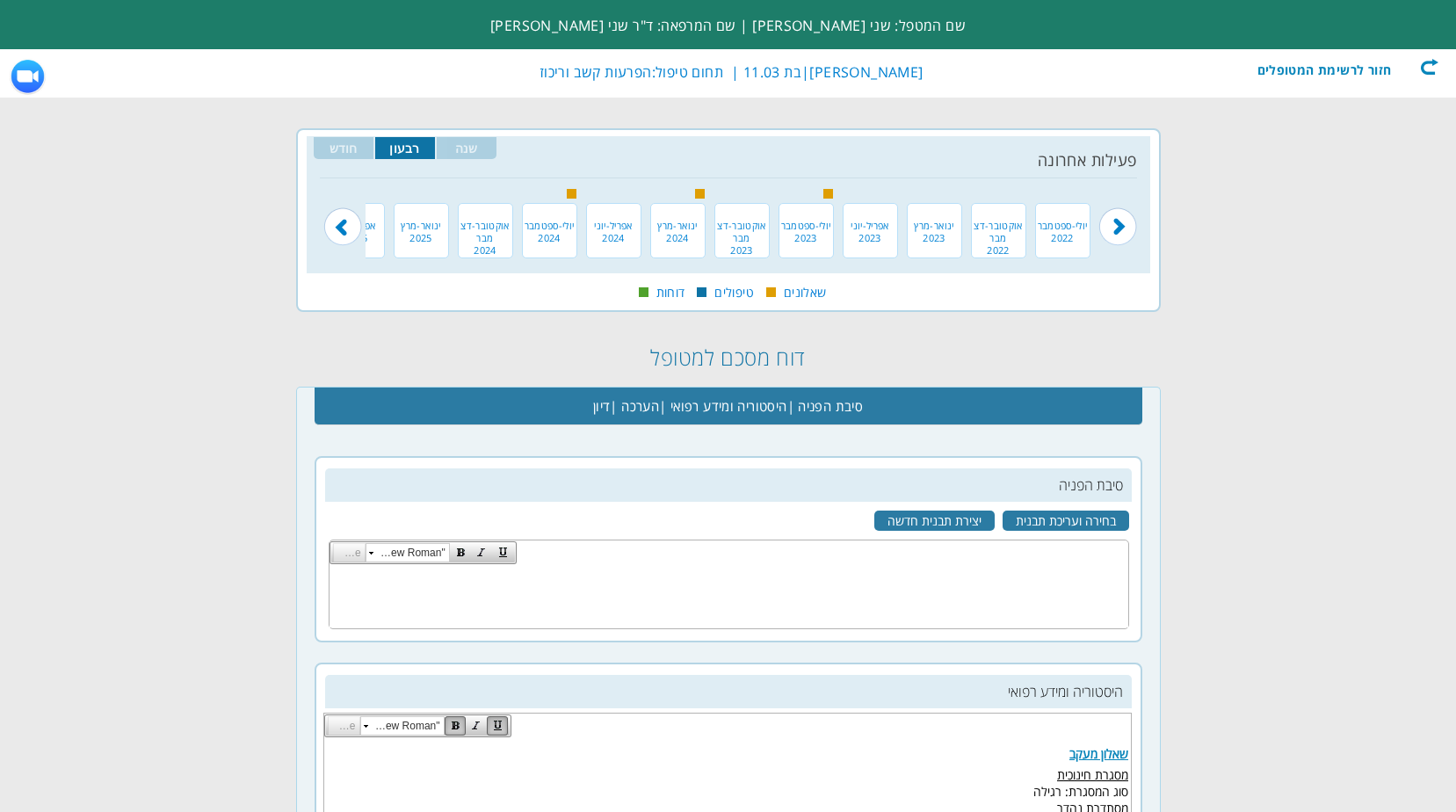
scroll to position [0, -104]
click at [343, 221] on img at bounding box center [342, 216] width 38 height 61
click at [671, 194] on div at bounding box center [676, 194] width 10 height 10
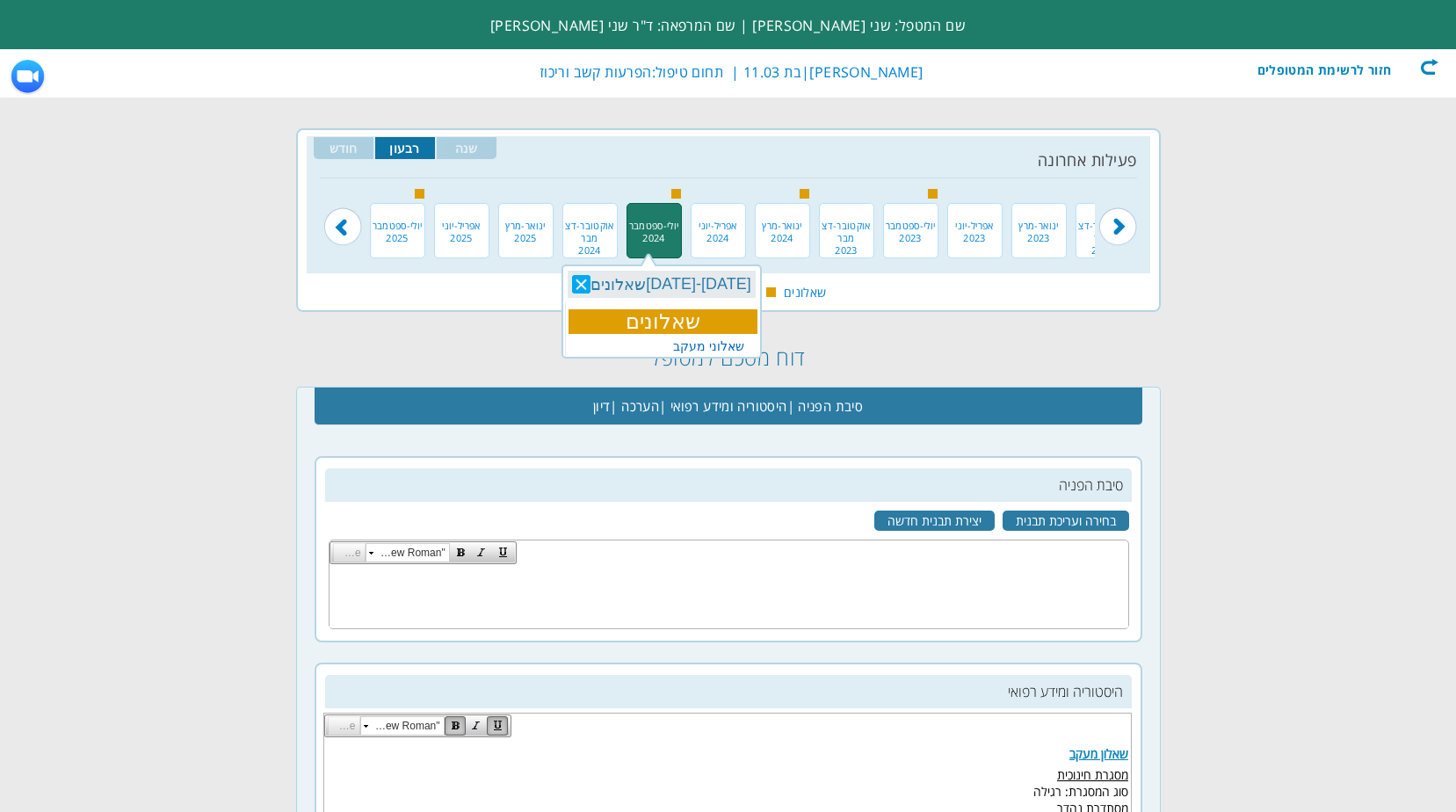
click at [731, 347] on link "שאלוני מעקב" at bounding box center [709, 345] width 71 height 14
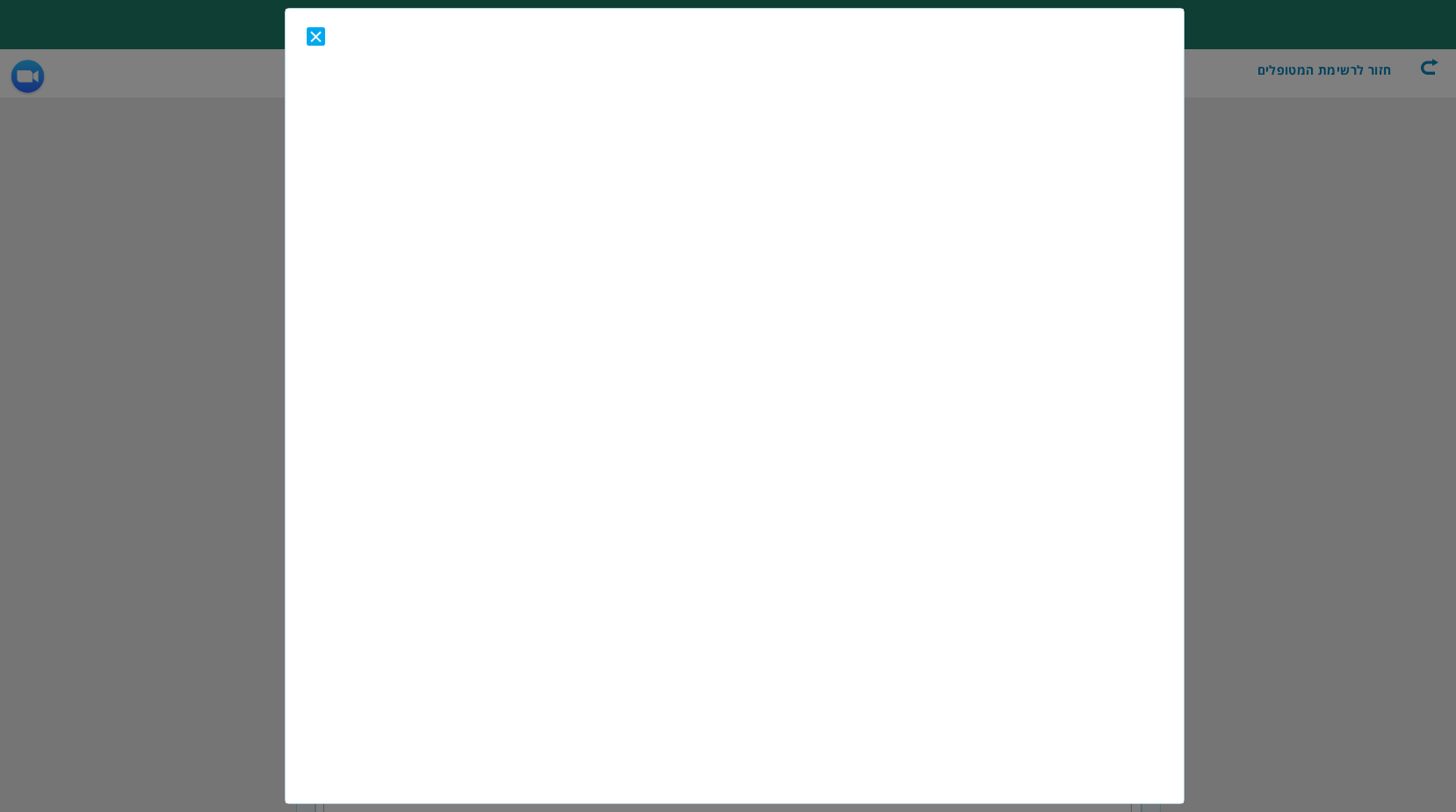
scroll to position [0, 0]
click at [306, 34] on link "Close" at bounding box center [319, 36] width 27 height 19
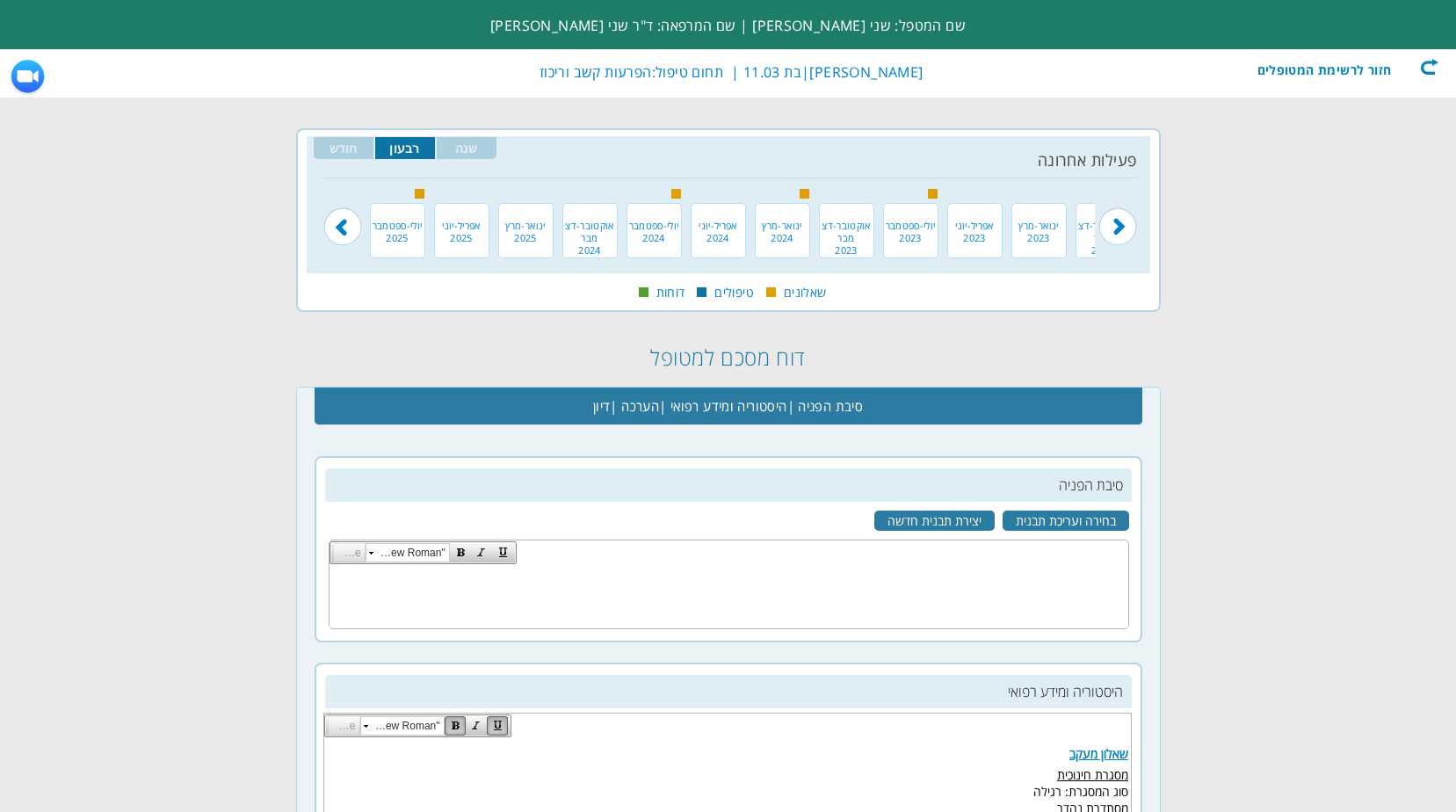
click at [675, 191] on div at bounding box center [676, 194] width 10 height 10
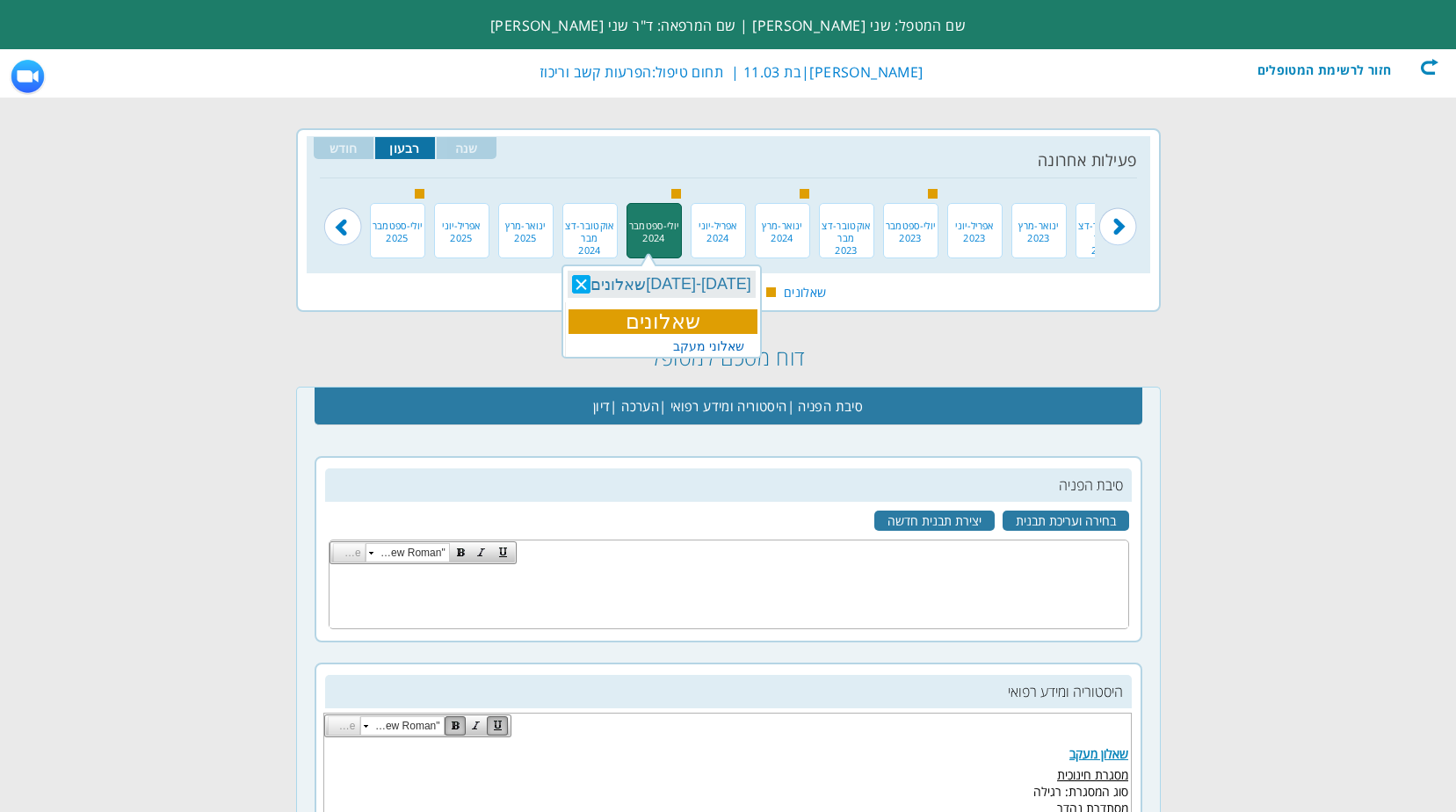
click at [724, 344] on link "שאלוני מעקב" at bounding box center [709, 345] width 71 height 14
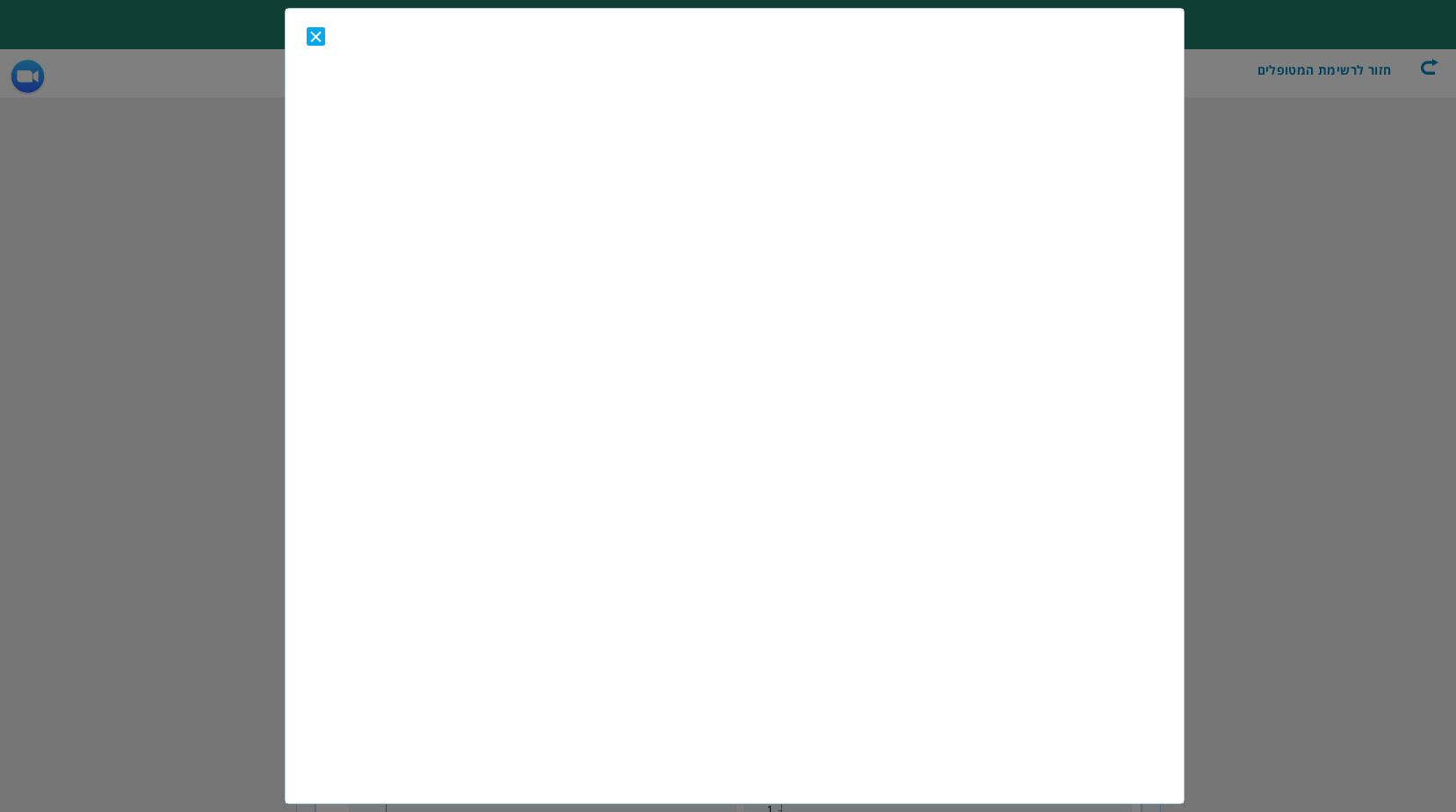
scroll to position [703, 0]
click at [308, 34] on link "Close" at bounding box center [319, 36] width 27 height 19
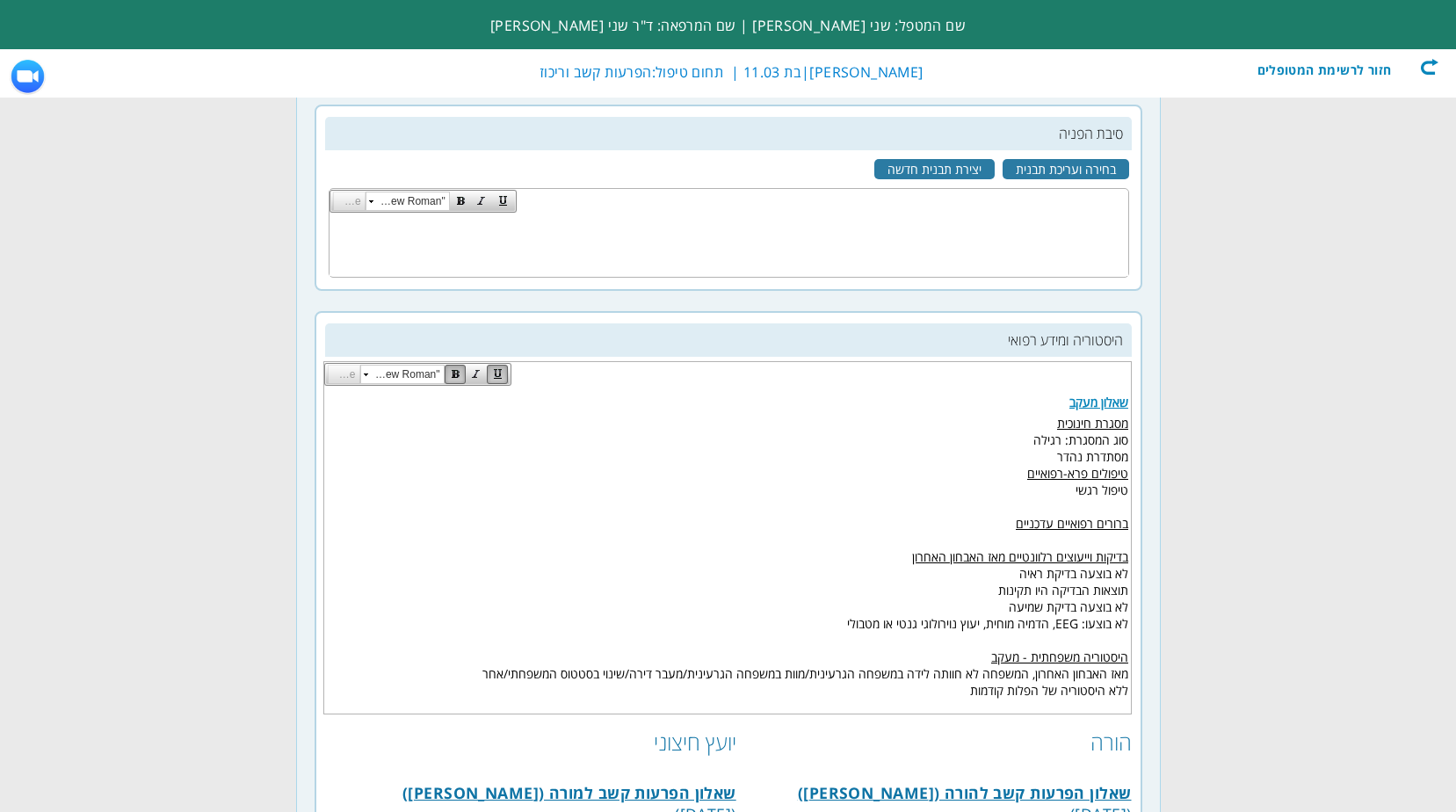
scroll to position [0, 0]
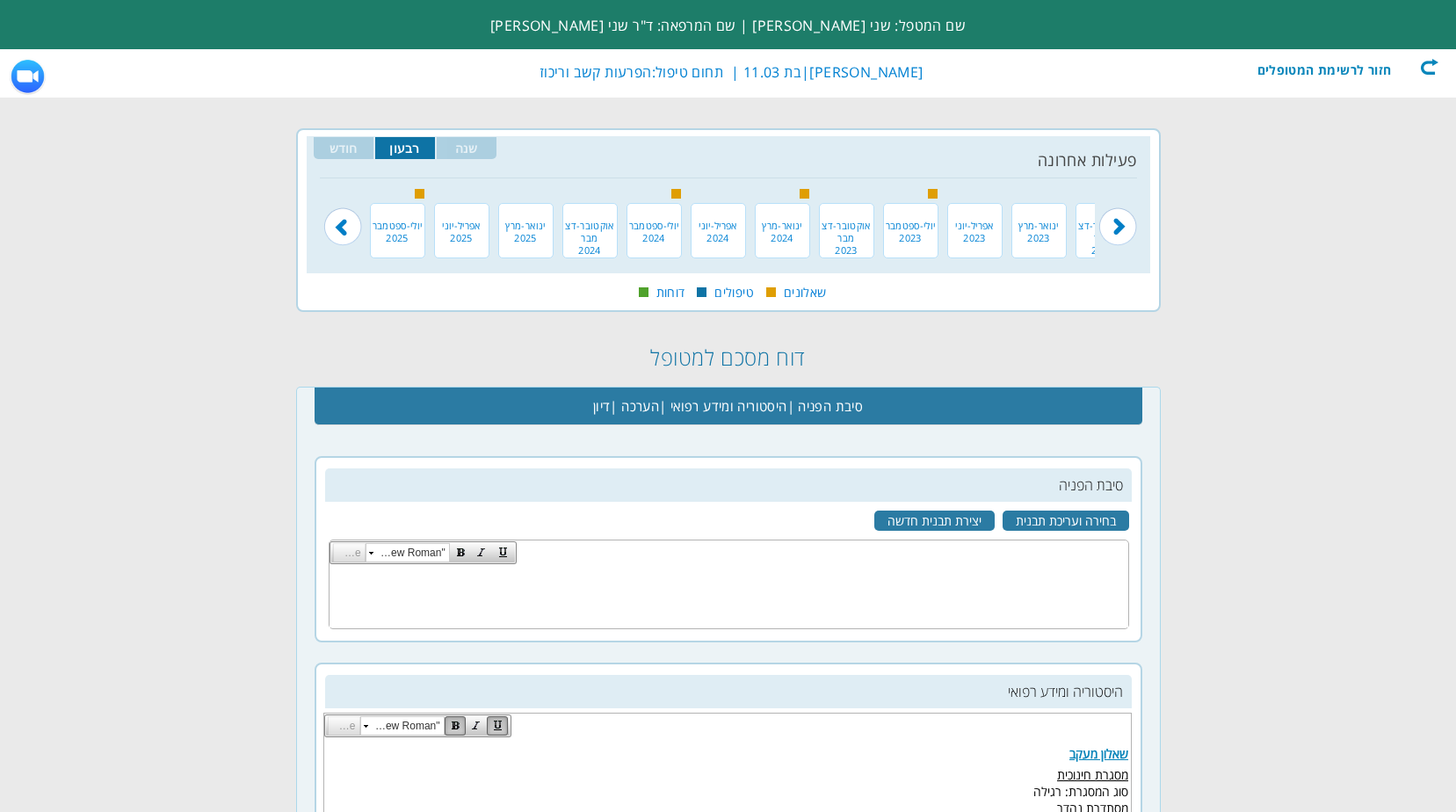
click at [671, 195] on div at bounding box center [676, 194] width 10 height 10
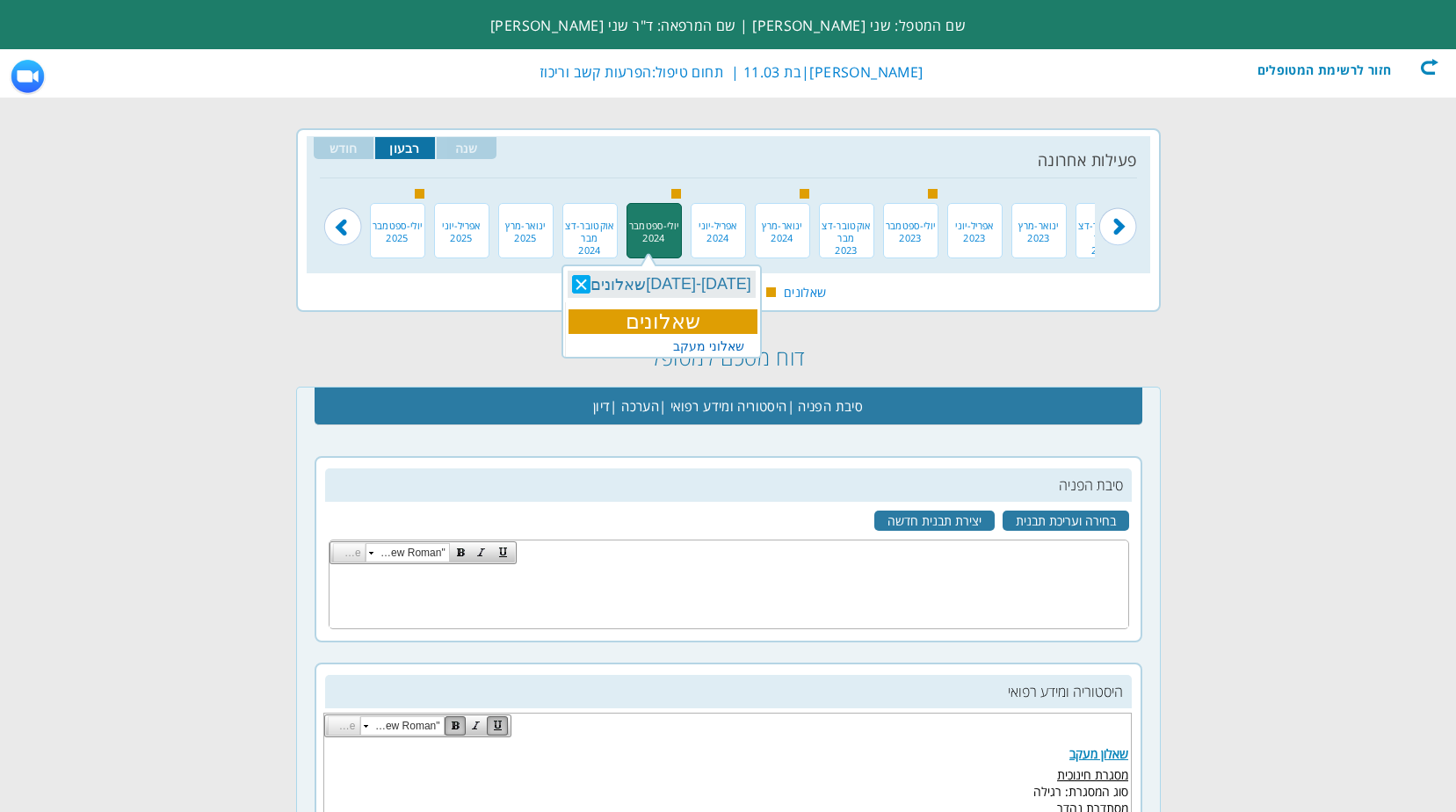
click at [721, 344] on link "שאלוני מעקב" at bounding box center [709, 345] width 71 height 14
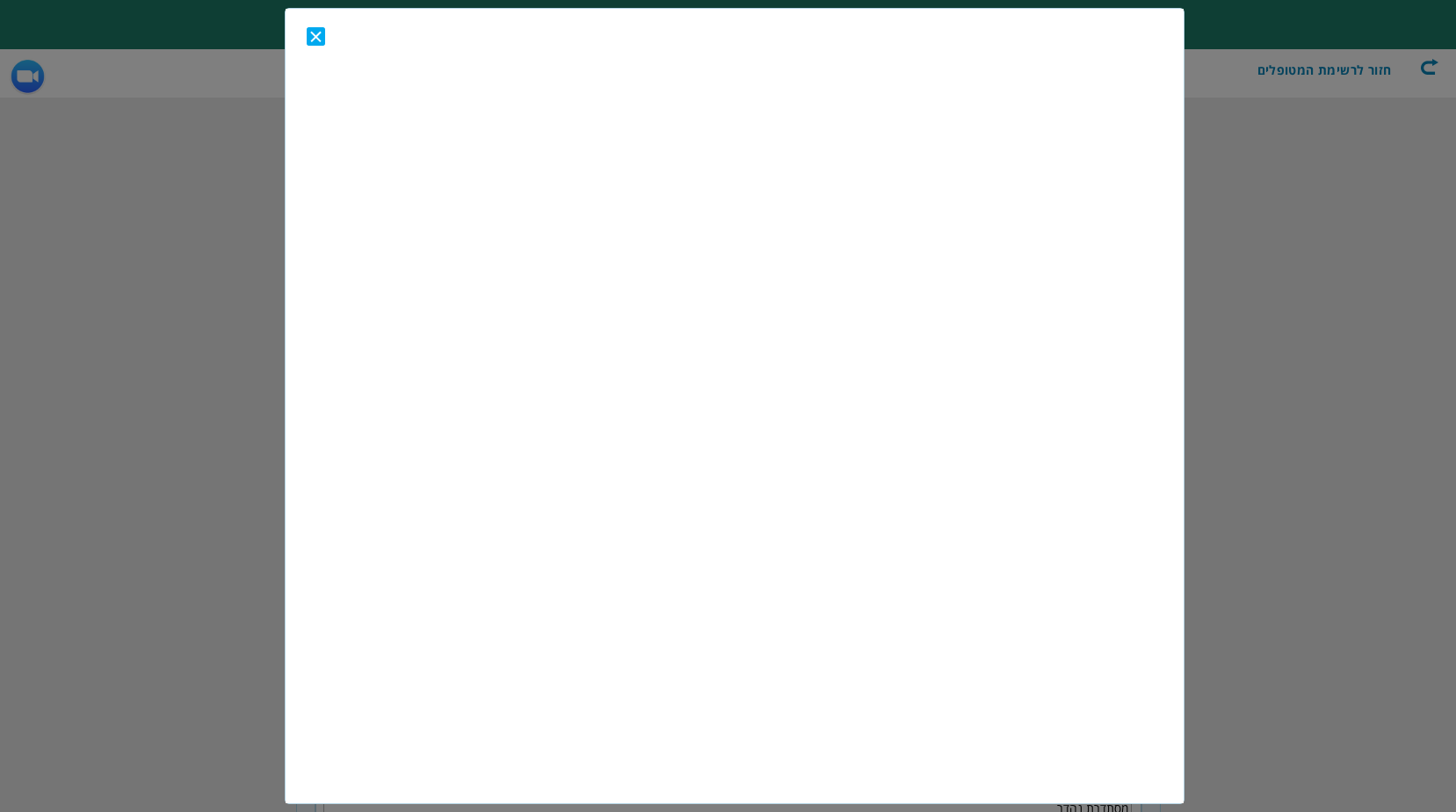
click at [318, 34] on link "Close" at bounding box center [319, 36] width 27 height 19
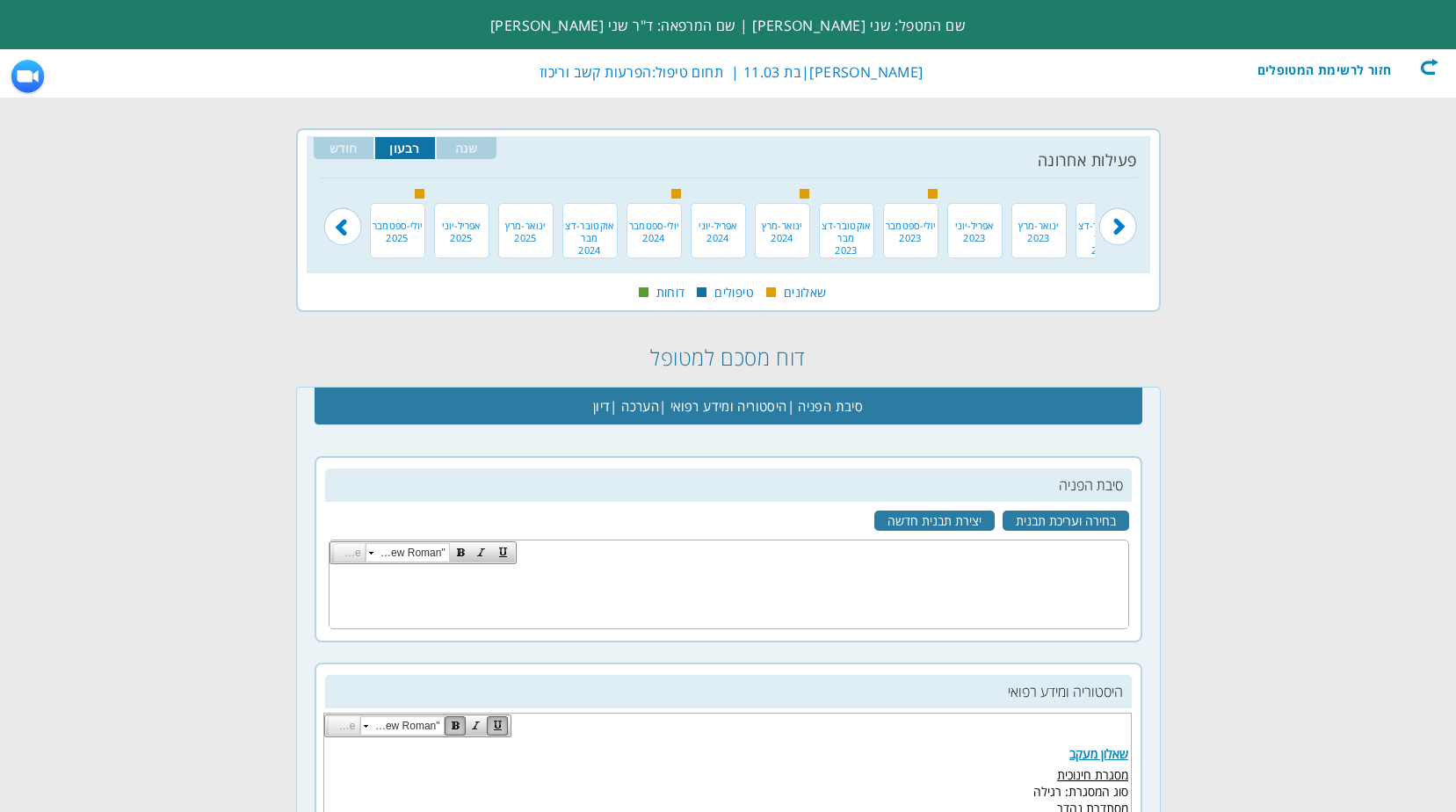
drag, startPoint x: 1427, startPoint y: 70, endPoint x: 1417, endPoint y: 70, distance: 10.0
click at [1424, 70] on div "חזור לרשימת המטופלים" at bounding box center [1337, 67] width 202 height 18
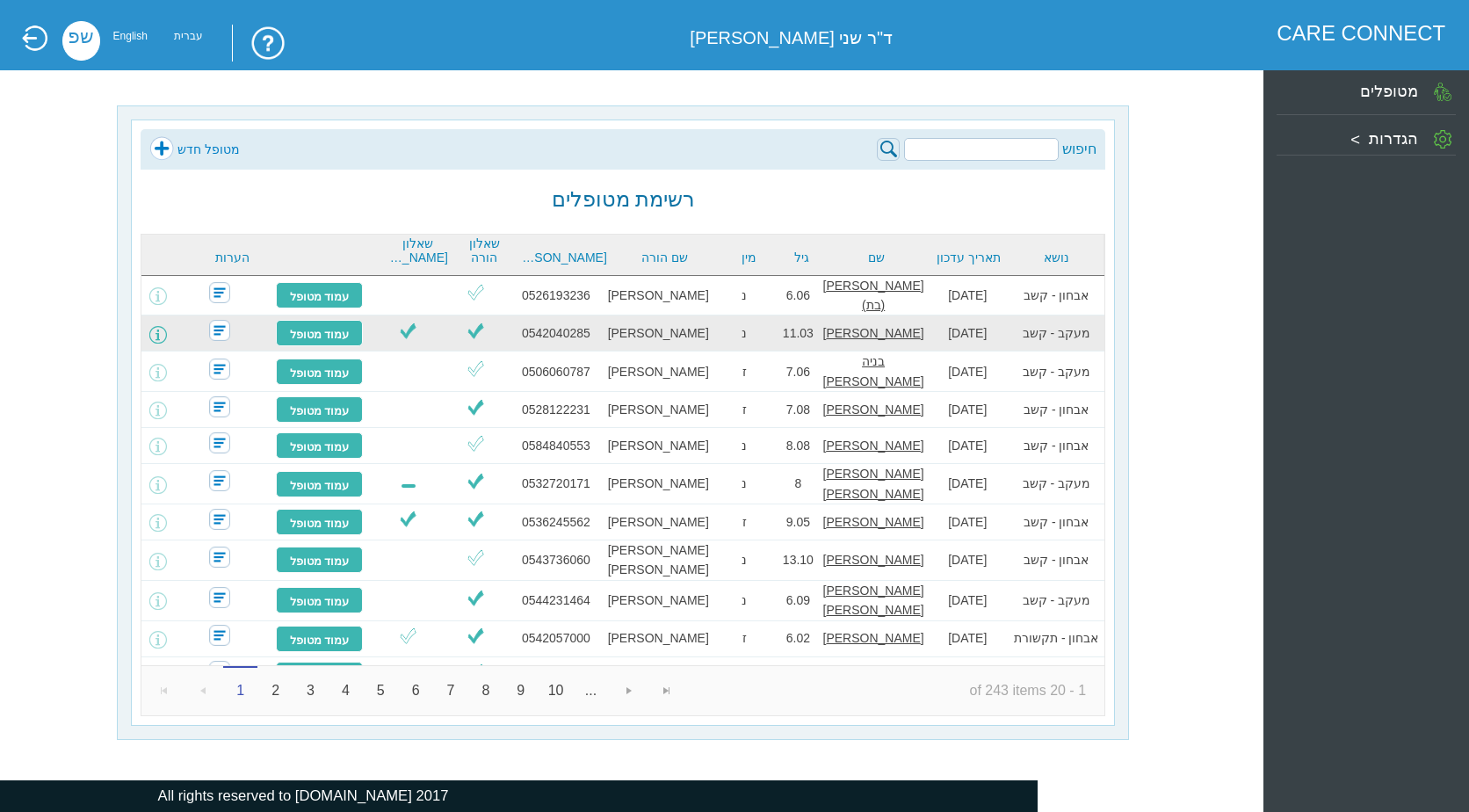
click at [167, 328] on span at bounding box center [159, 335] width 18 height 18
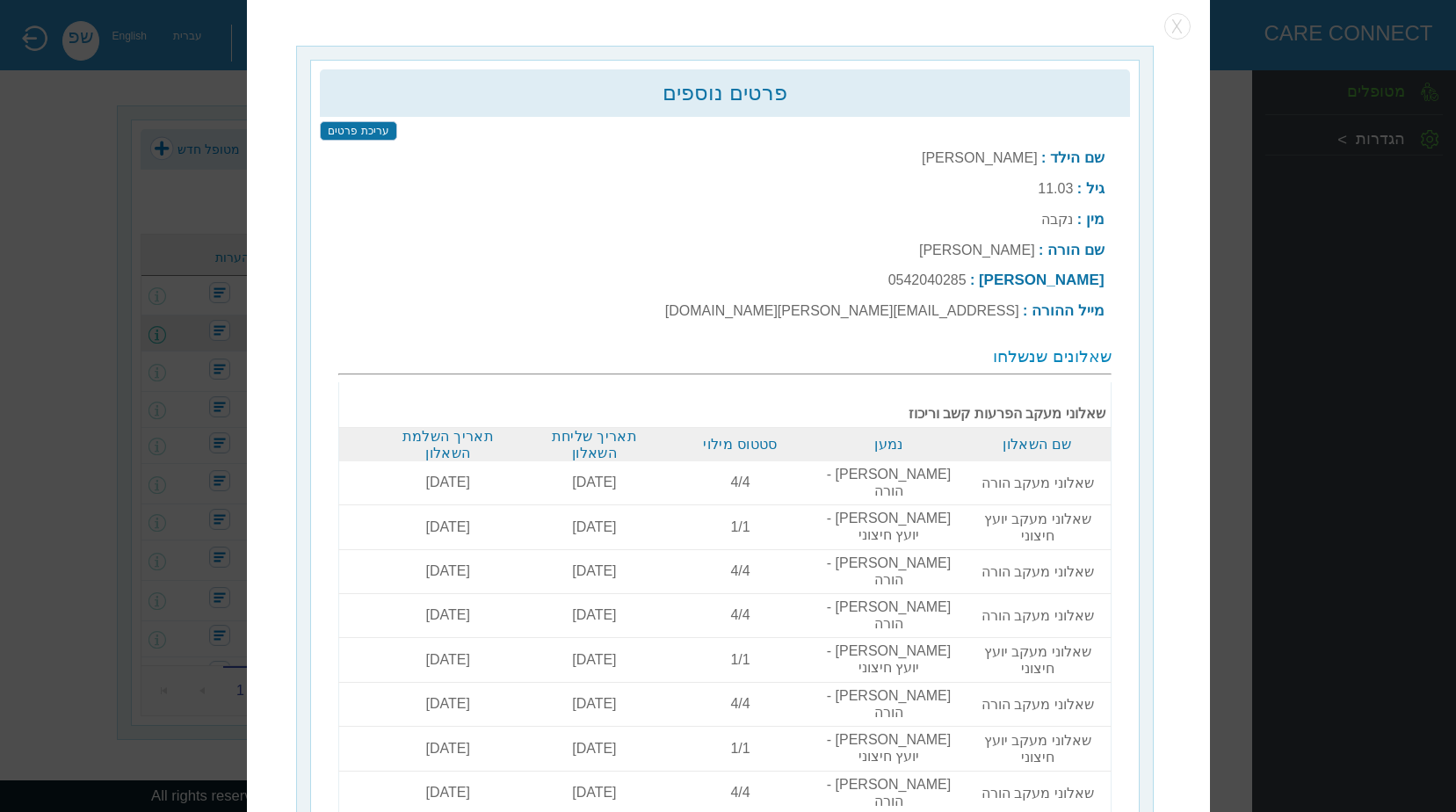
scroll to position [5, 0]
